Goal: Check status: Check status

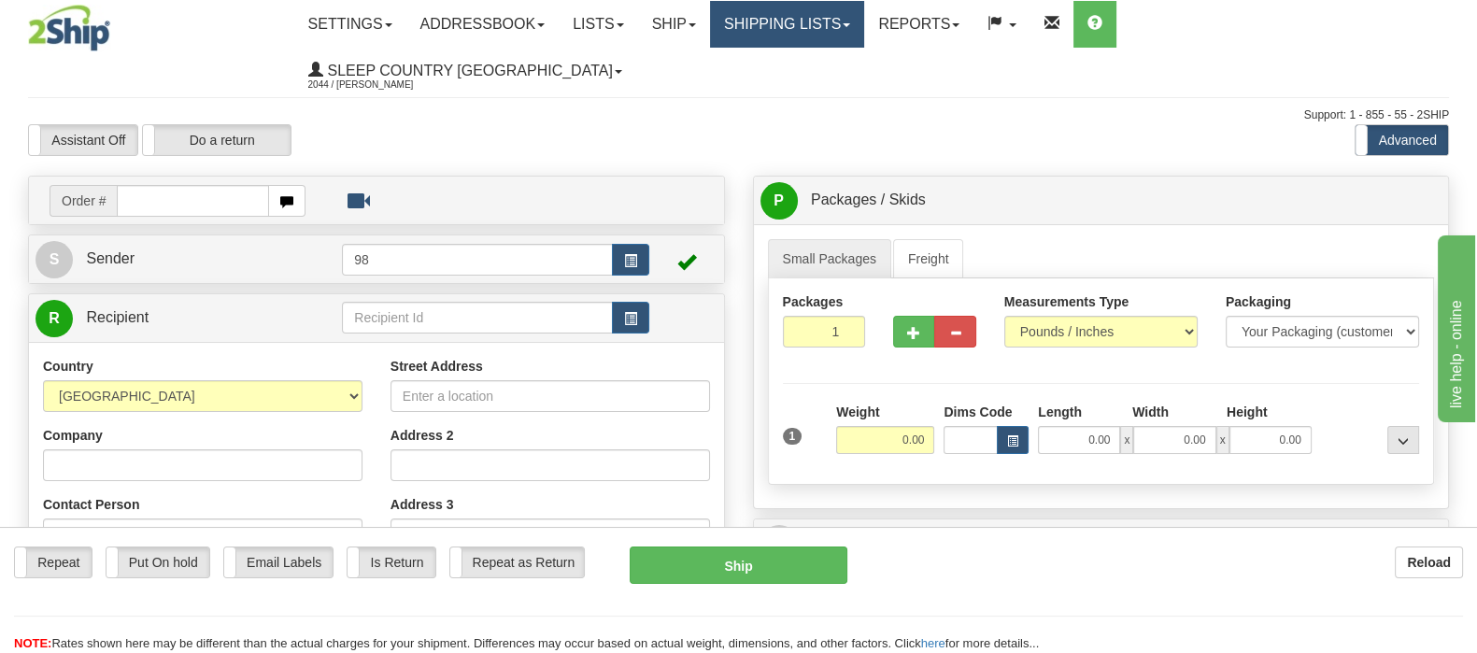
click at [864, 33] on link "Shipping lists" at bounding box center [787, 24] width 154 height 47
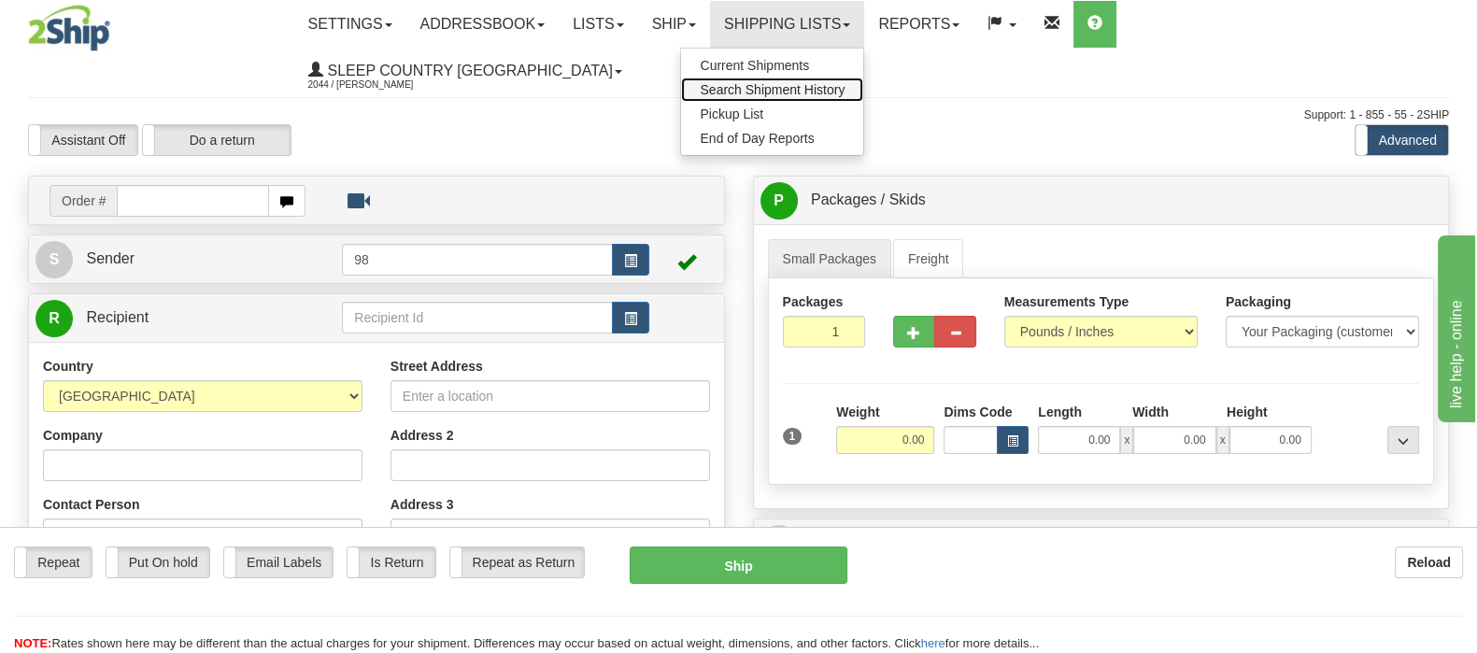
drag, startPoint x: 891, startPoint y: 88, endPoint x: 697, endPoint y: 299, distance: 287.0
click at [845, 89] on span "Search Shipment History" at bounding box center [772, 89] width 145 height 15
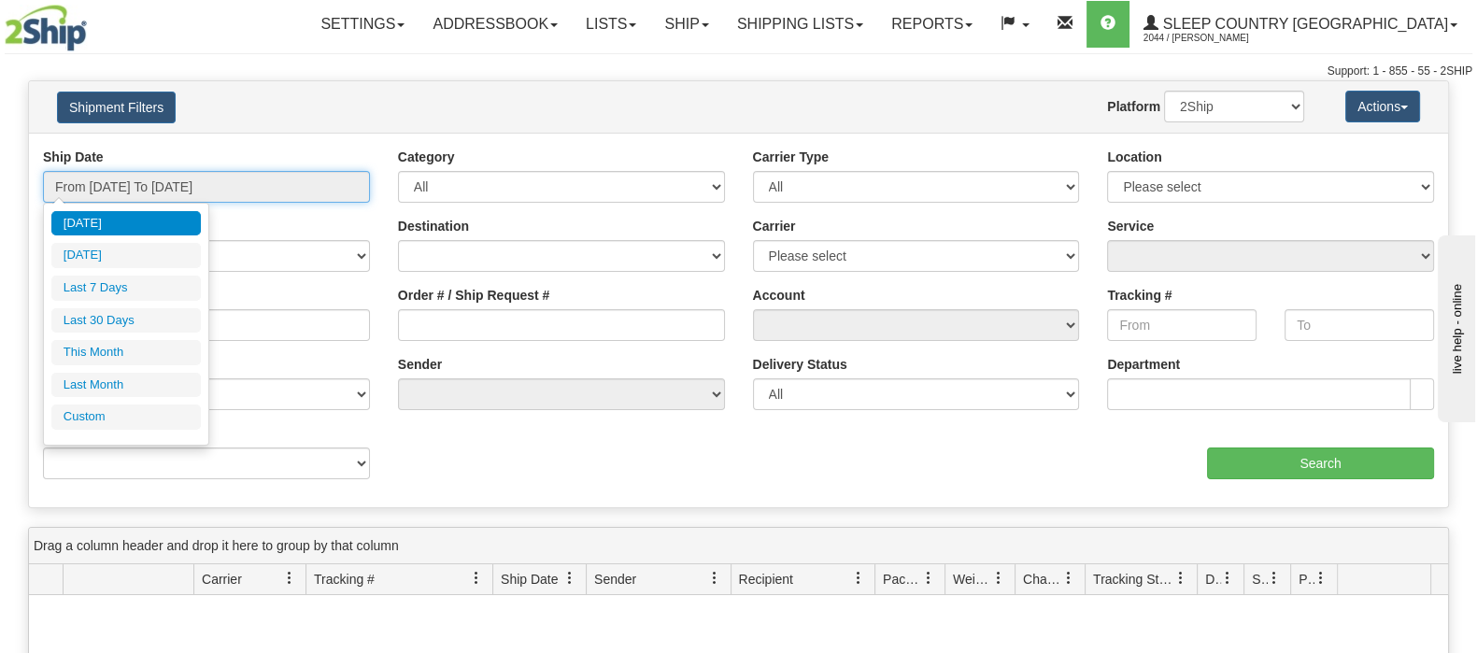
click at [253, 182] on input "From 09/01/2025 To 09/02/2025" at bounding box center [206, 187] width 327 height 32
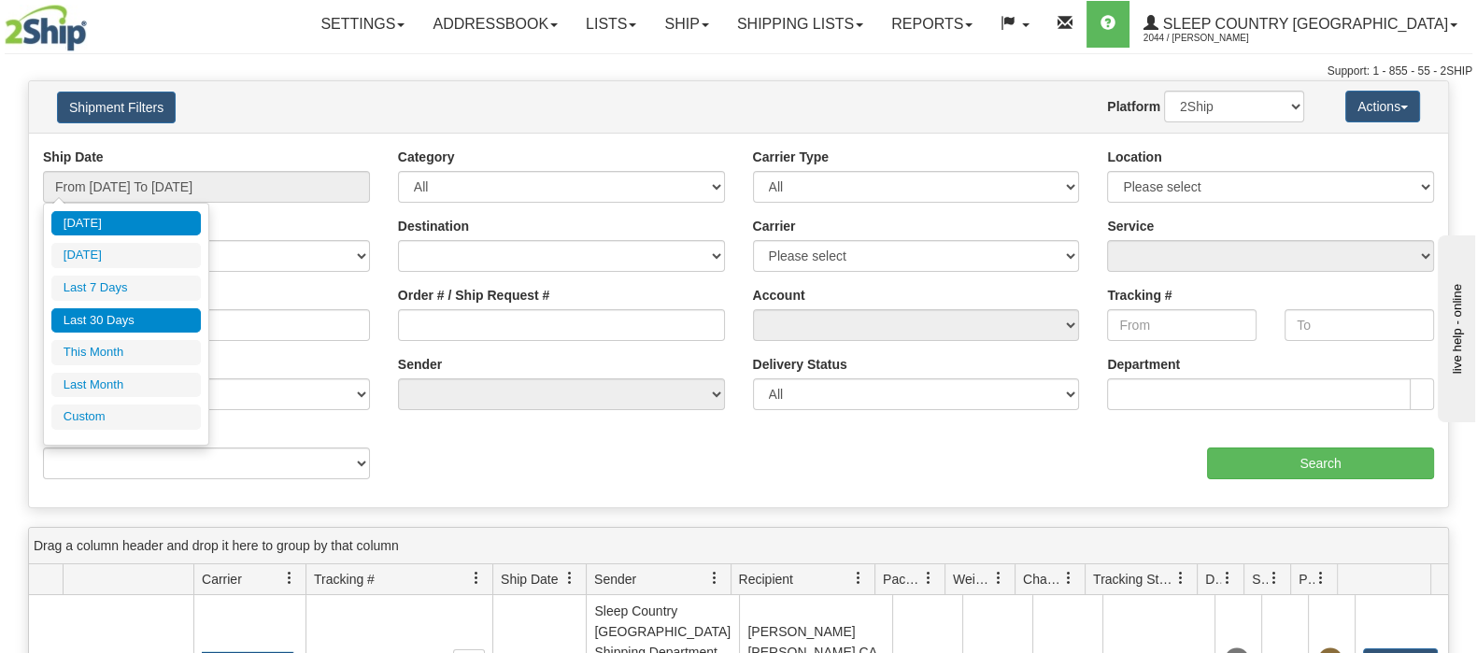
click at [147, 320] on li "Last 30 Days" at bounding box center [125, 320] width 149 height 25
type input "From 08/04/2025 To 09/02/2025"
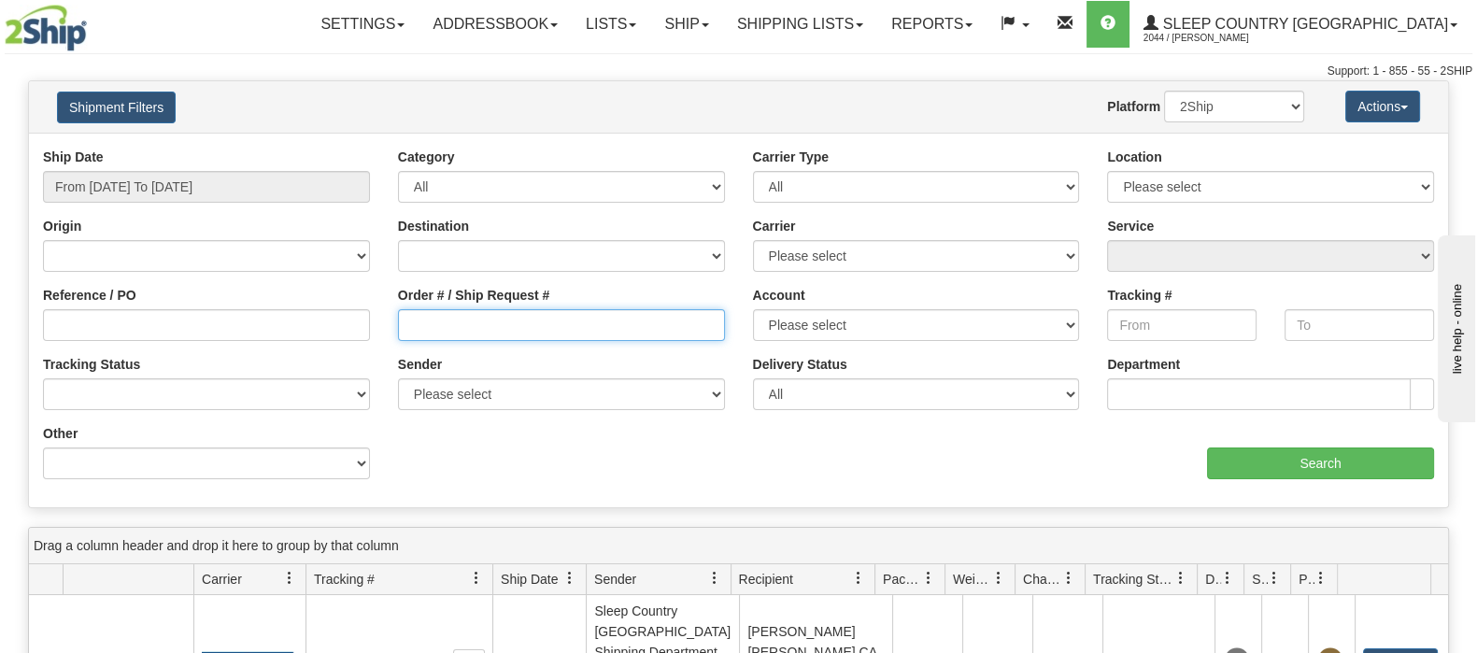
click at [491, 334] on input "Order # / Ship Request #" at bounding box center [561, 325] width 327 height 32
paste input "9000H985139"
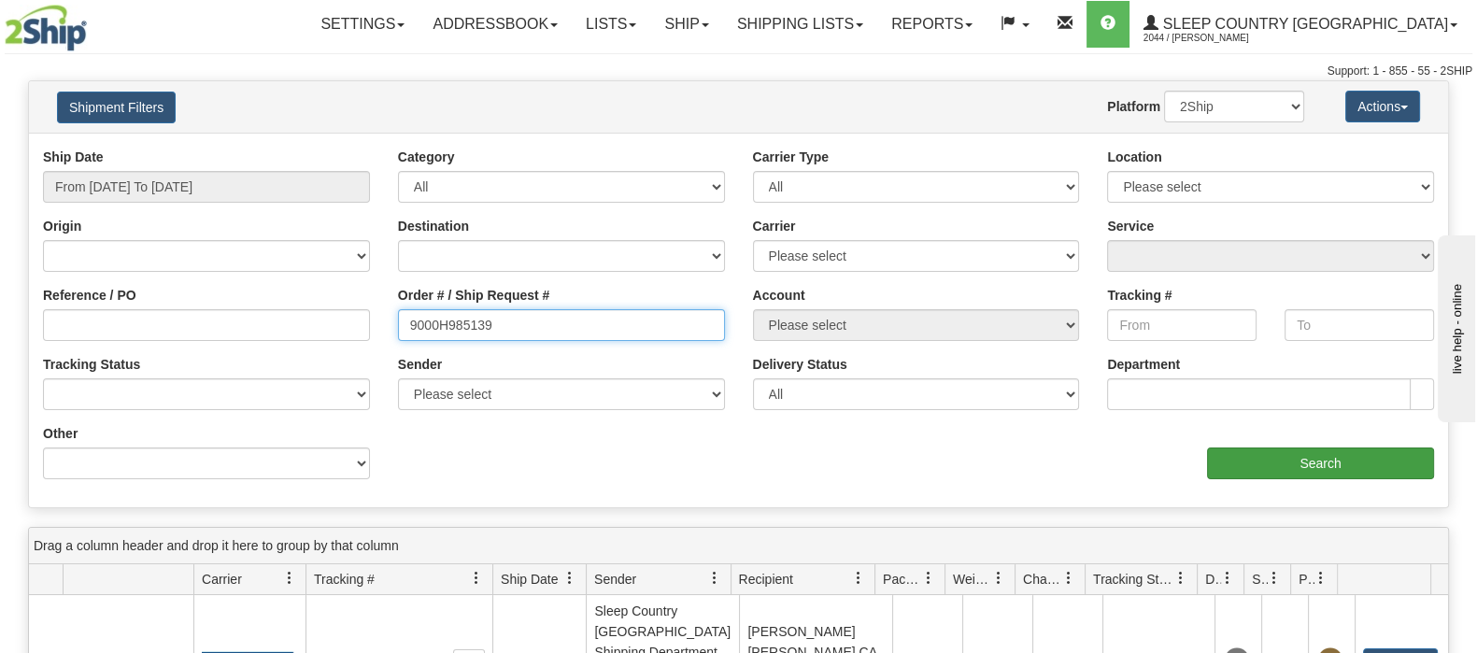
type input "9000H985139"
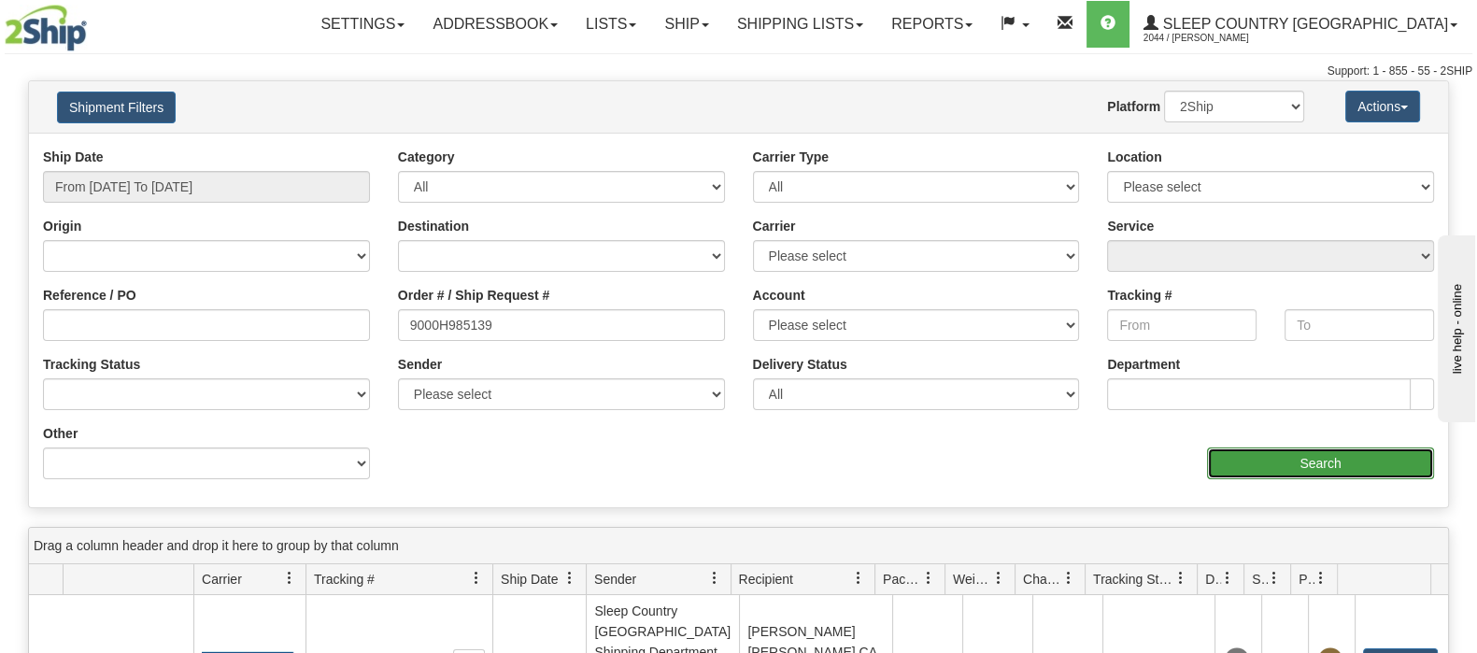
click at [1310, 462] on input "Search" at bounding box center [1320, 464] width 227 height 32
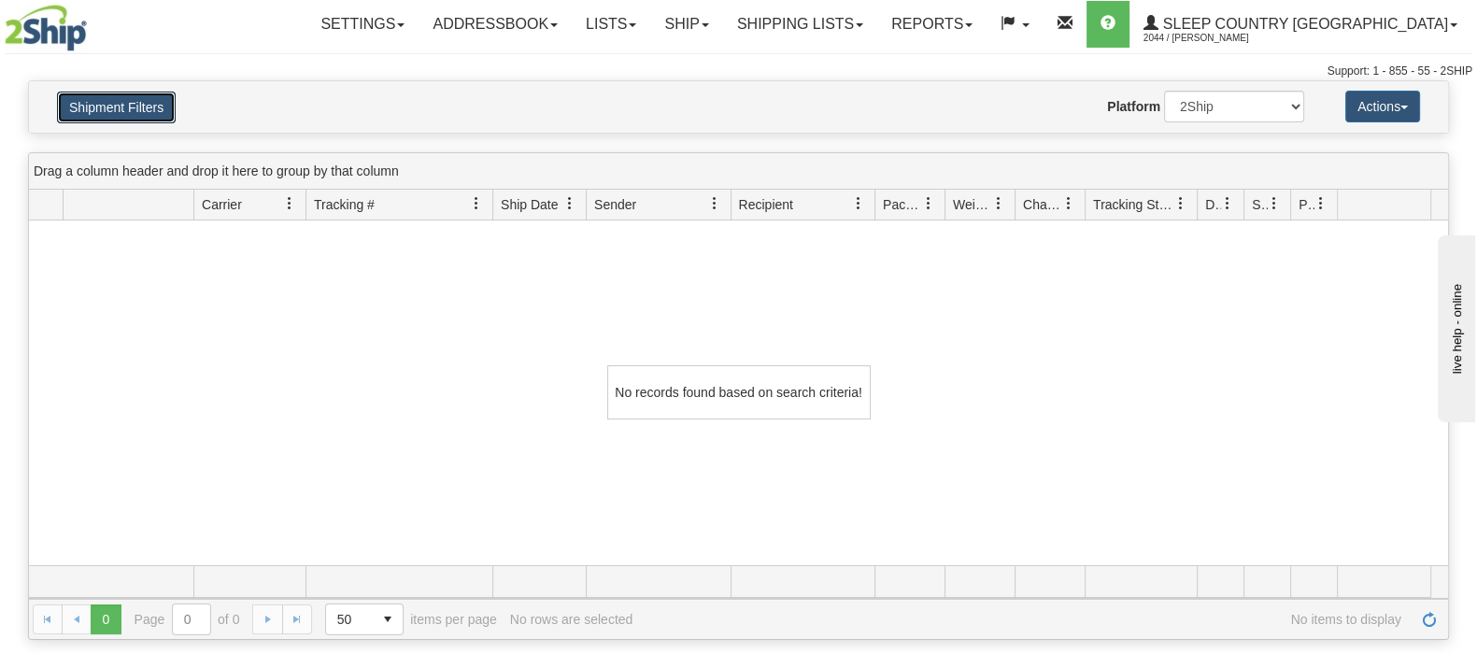
drag, startPoint x: 152, startPoint y: 114, endPoint x: 476, endPoint y: 313, distance: 379.6
click at [152, 114] on button "Shipment Filters" at bounding box center [116, 108] width 119 height 32
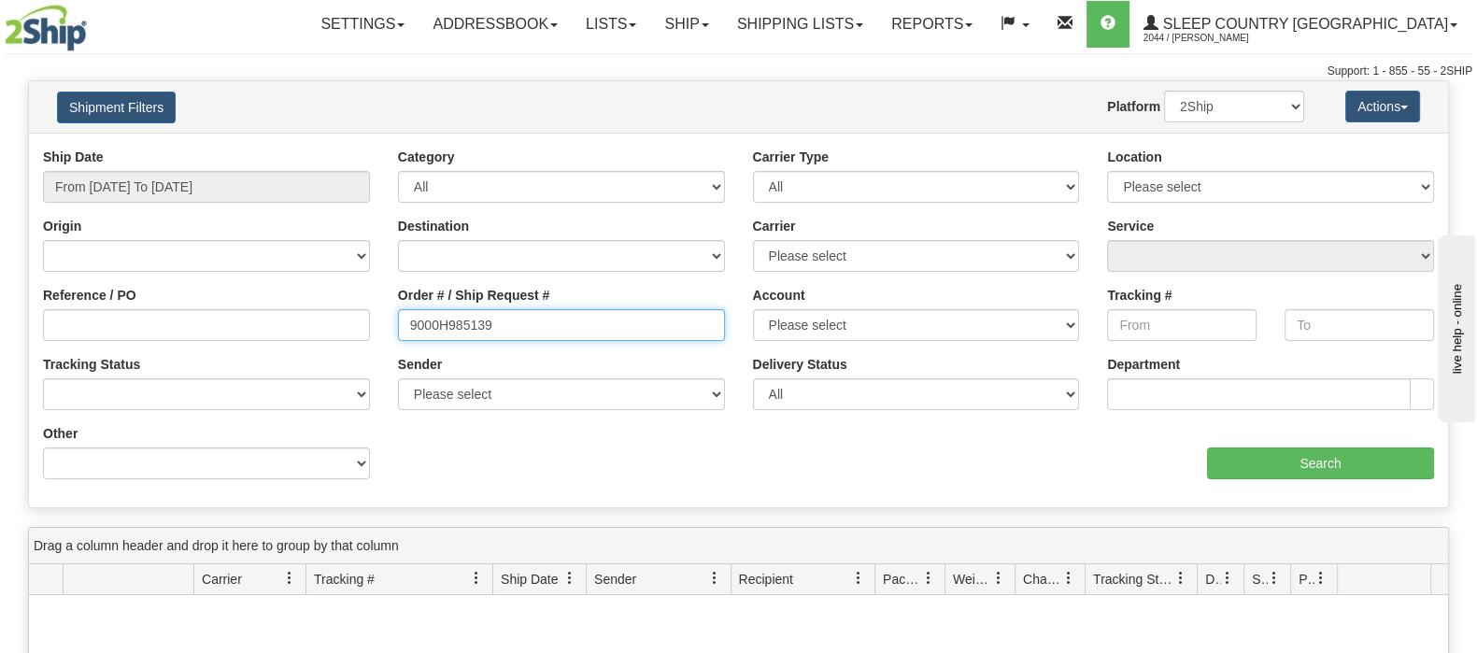
drag, startPoint x: 548, startPoint y: 329, endPoint x: 346, endPoint y: 328, distance: 201.8
click at [346, 148] on div "Reference / PO Order # / Ship Request # 9000H985139 Account Please select Canad…" at bounding box center [738, 148] width 1419 height 0
click at [231, 345] on div "Reference / PO" at bounding box center [206, 320] width 355 height 69
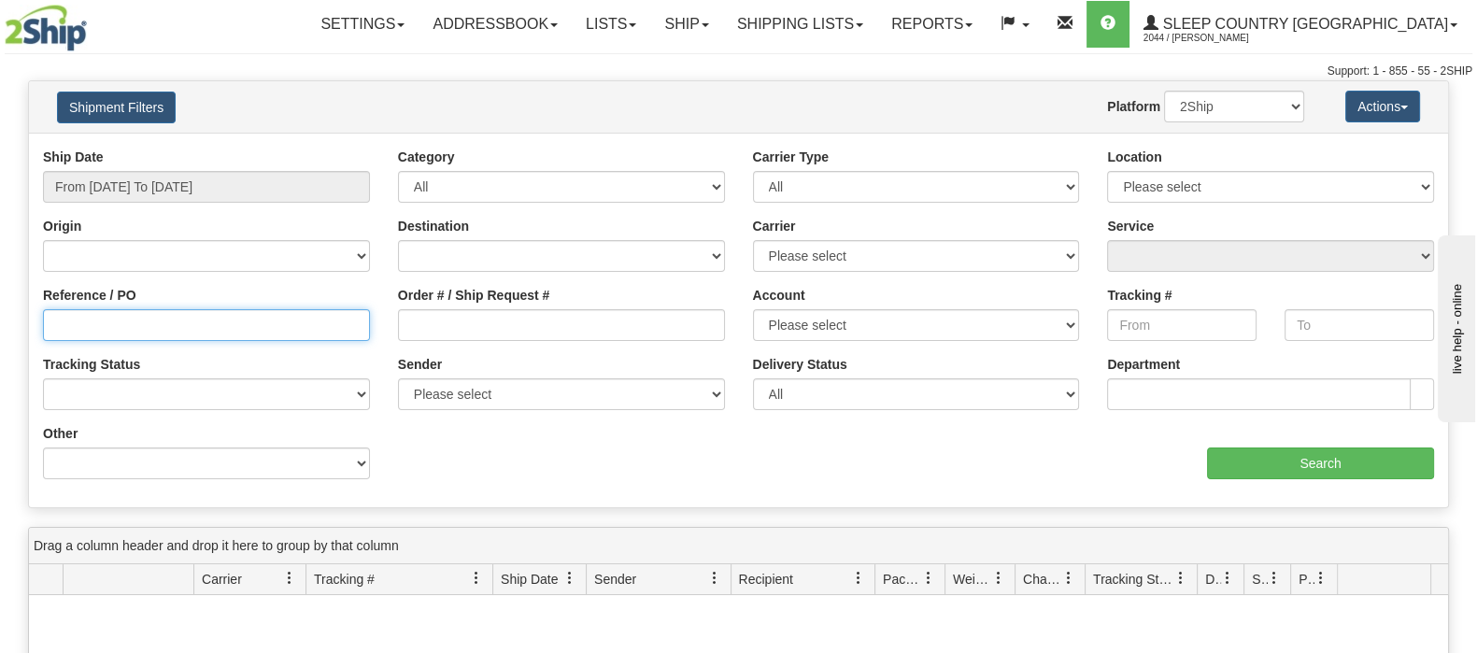
click at [234, 330] on input "Reference / PO" at bounding box center [206, 325] width 327 height 32
paste input "9000H985139"
type input "9000H985139"
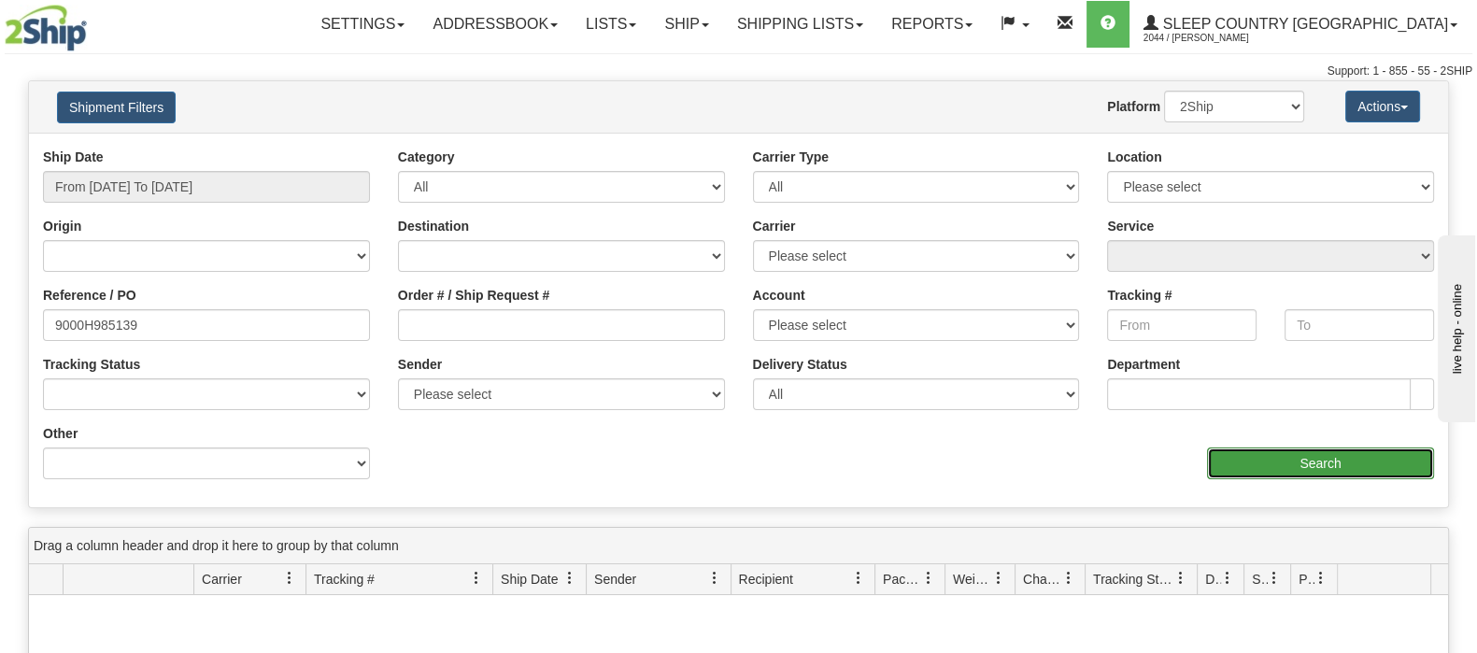
click at [1217, 448] on input "Search" at bounding box center [1320, 464] width 227 height 32
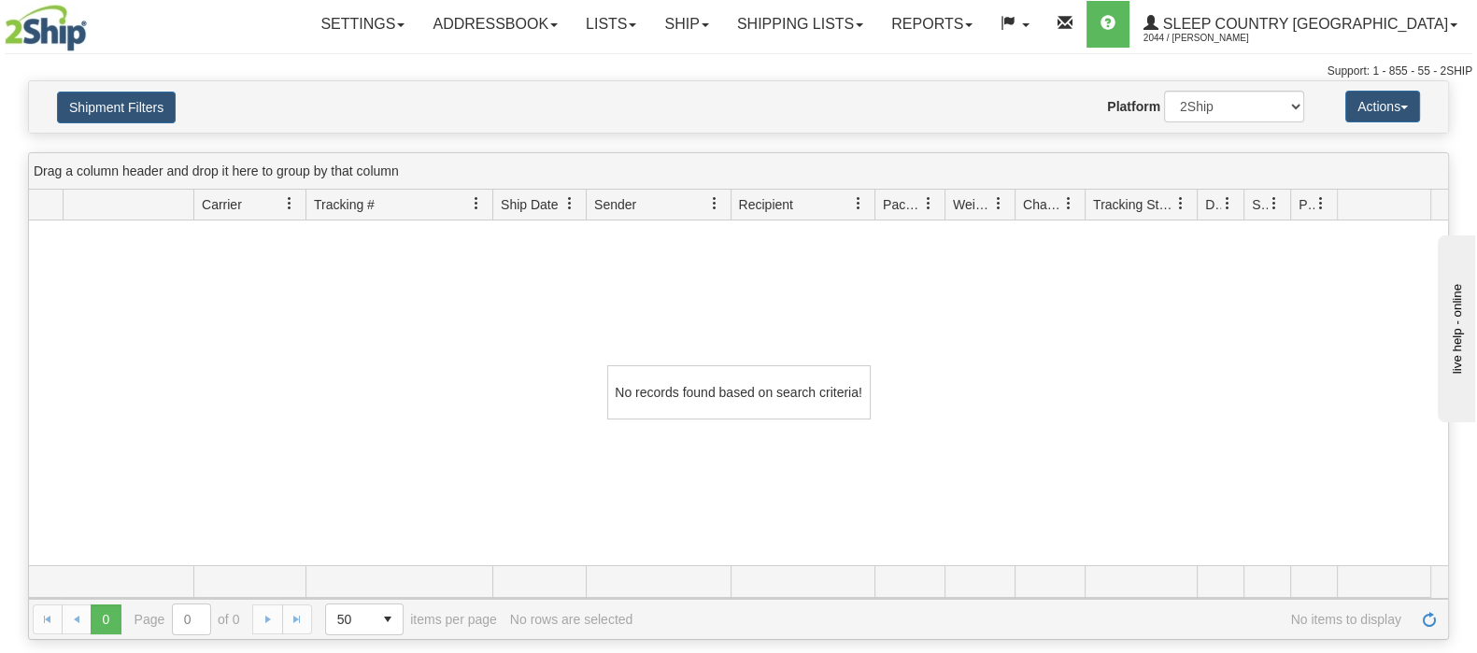
click at [107, 80] on div "Shipment Filters Website Agent Nothing selected Client User Platform 2Ship Impo…" at bounding box center [738, 106] width 1421 height 53
click at [131, 96] on button "Shipment Filters" at bounding box center [116, 108] width 119 height 32
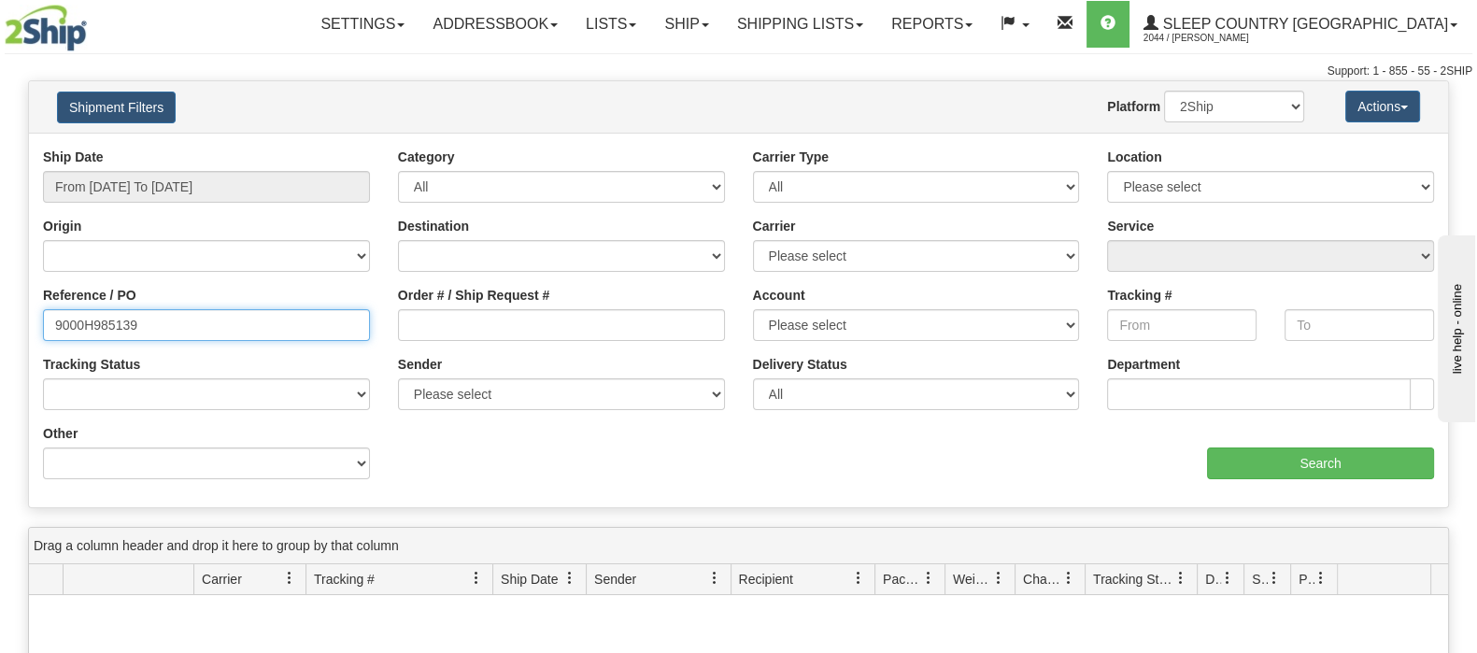
drag, startPoint x: 207, startPoint y: 322, endPoint x: -81, endPoint y: 331, distance: 288.8
click at [0, 331] on html "Upgrade Account Cancel Toggle navigation Settings New Senders" at bounding box center [738, 326] width 1477 height 653
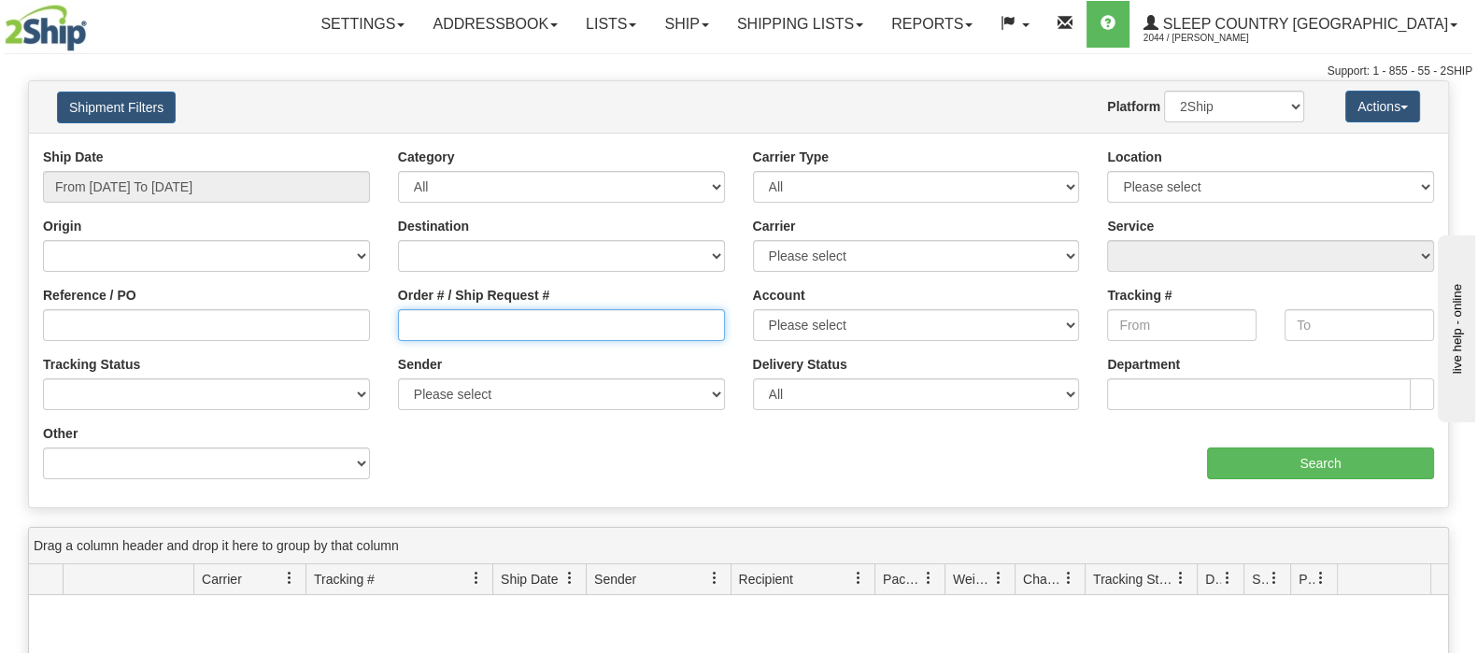
click at [535, 334] on input "Order # / Ship Request #" at bounding box center [561, 325] width 327 height 32
paste input "9000H985139"
type input "9000H985139"
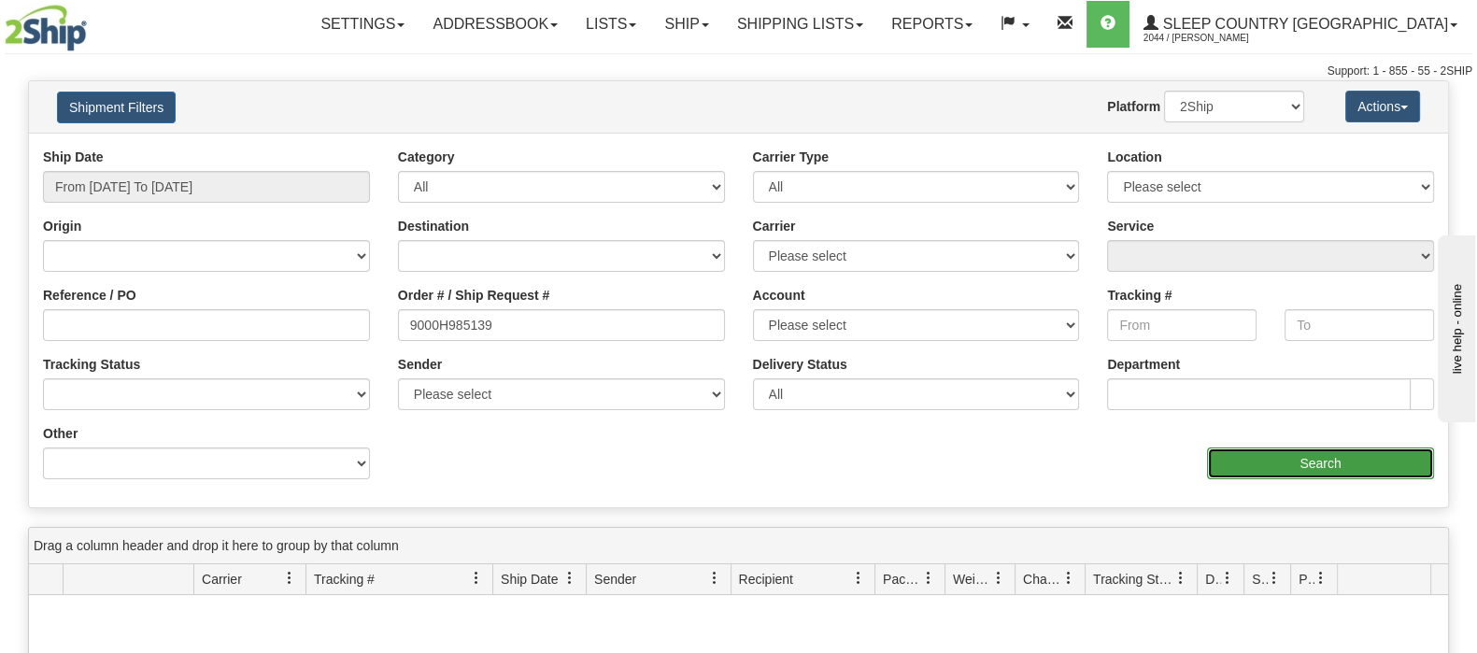
click at [1345, 470] on input "Search" at bounding box center [1320, 464] width 227 height 32
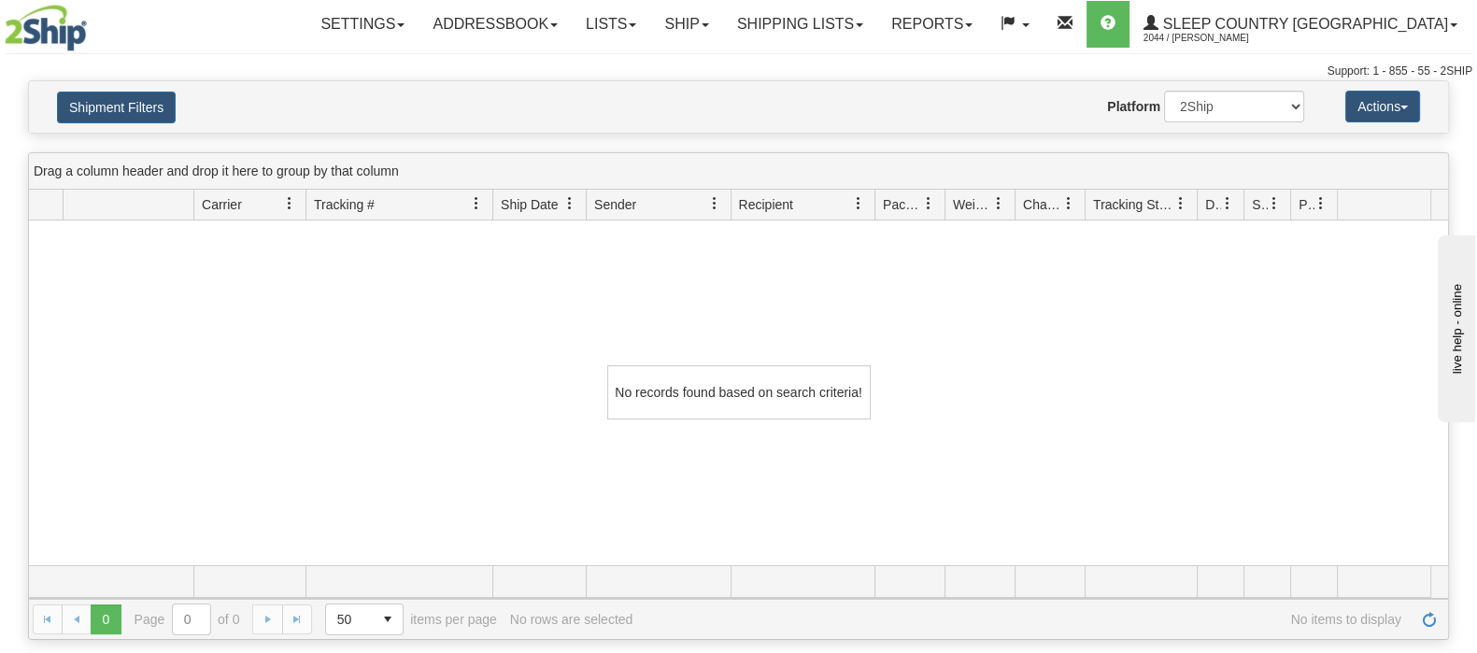
click at [328, 334] on div "No records found based on search criteria!" at bounding box center [738, 393] width 1419 height 345
click at [145, 108] on button "Shipment Filters" at bounding box center [116, 108] width 119 height 32
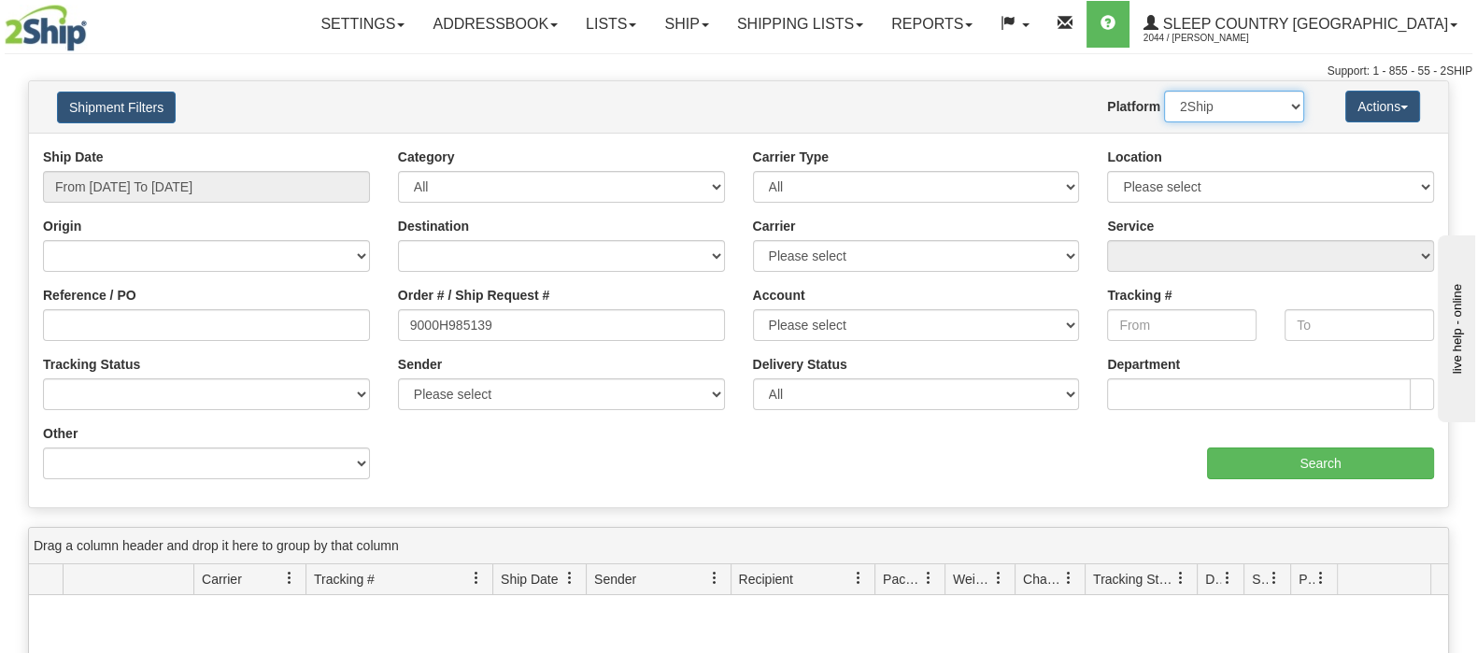
click at [1213, 111] on select "2Ship Imported" at bounding box center [1234, 107] width 140 height 32
click at [1164, 91] on select "2Ship Imported" at bounding box center [1234, 107] width 140 height 32
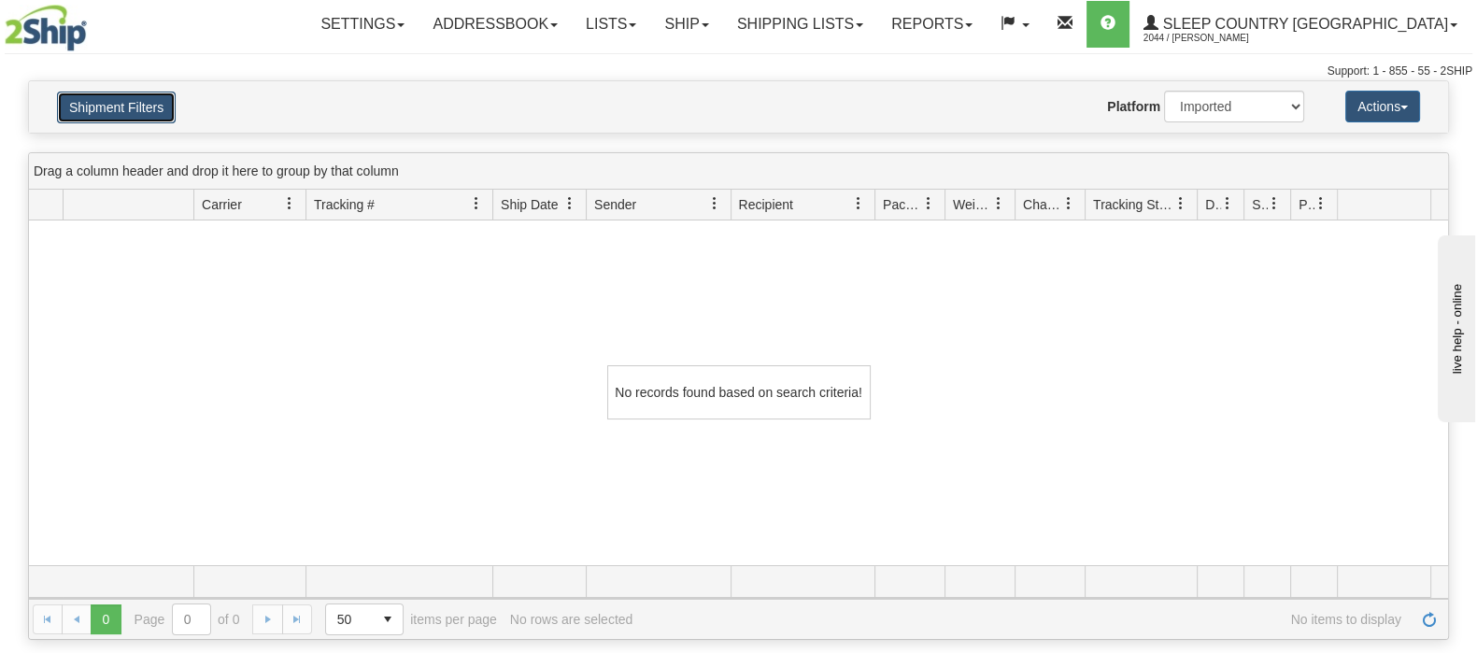
click at [165, 97] on button "Shipment Filters" at bounding box center [116, 108] width 119 height 32
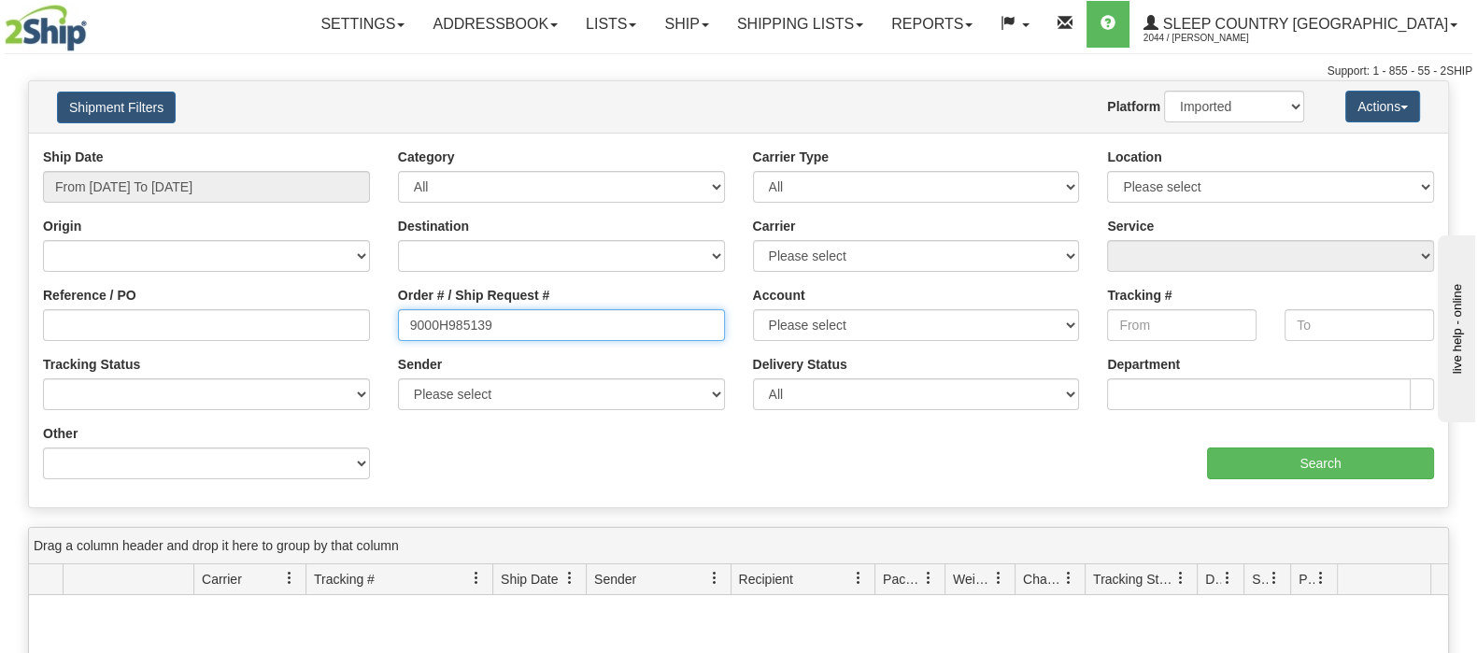
click at [527, 334] on input "9000H985139" at bounding box center [561, 325] width 327 height 32
click at [410, 320] on input "9000H985139" at bounding box center [561, 325] width 327 height 32
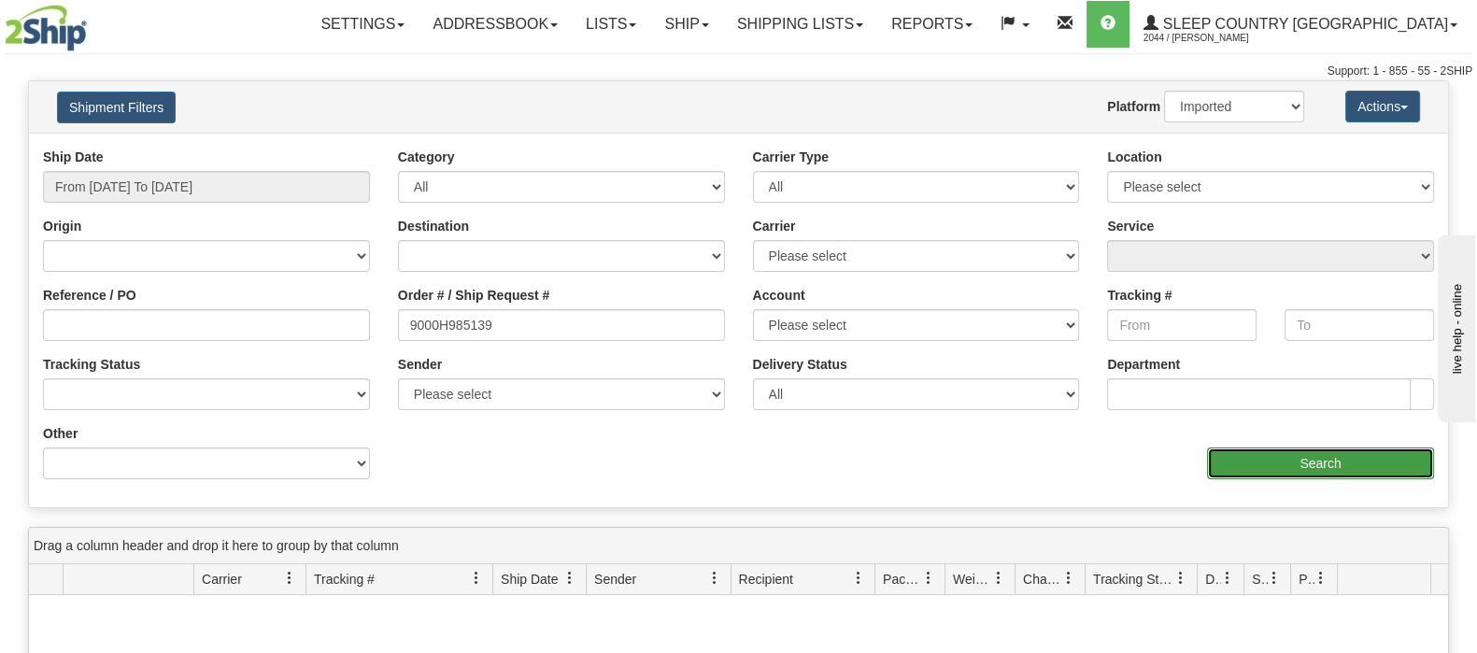
click at [1284, 450] on input "Search" at bounding box center [1320, 464] width 227 height 32
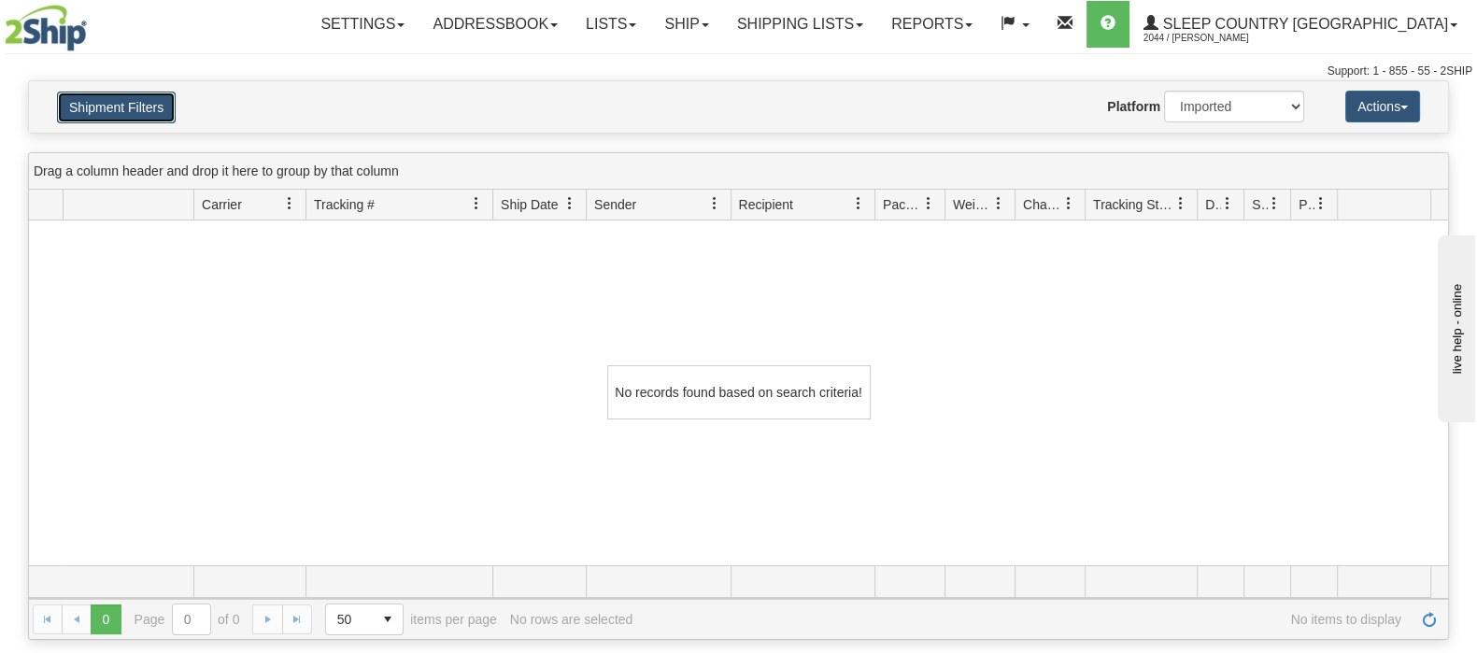
click at [152, 113] on button "Shipment Filters" at bounding box center [116, 108] width 119 height 32
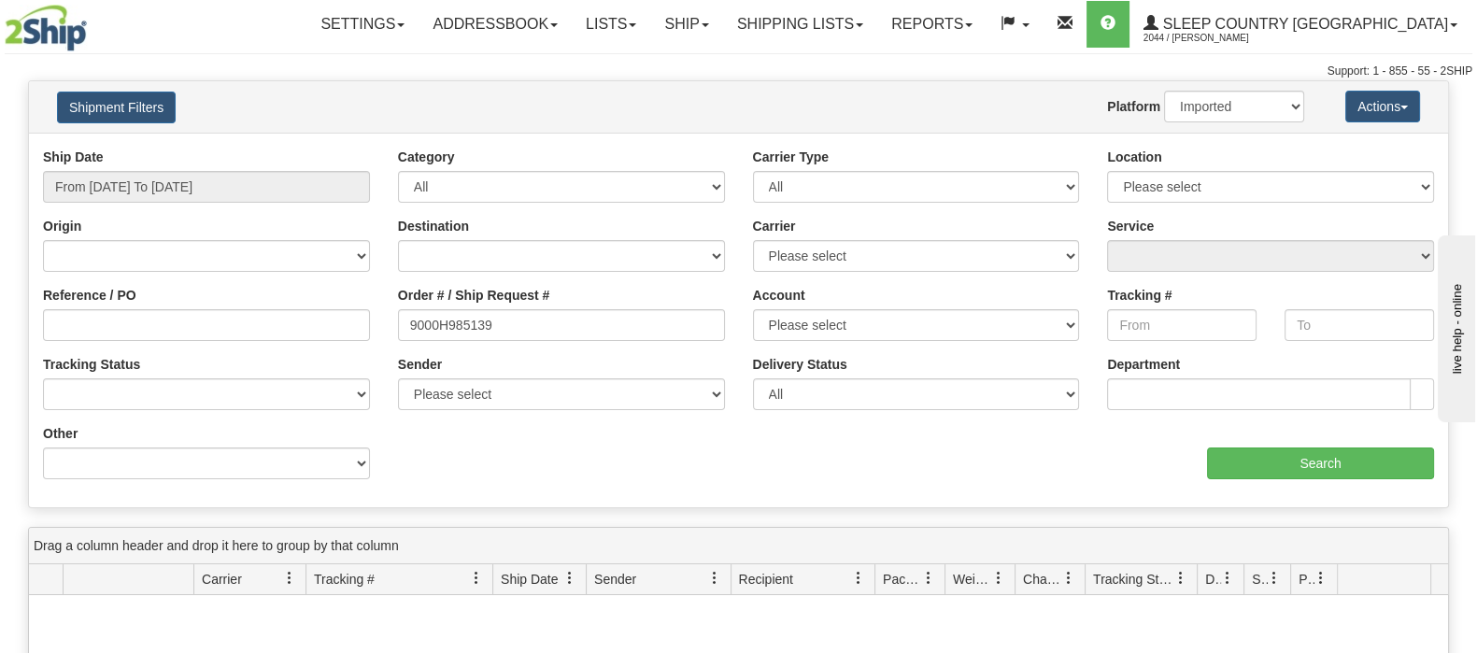
click at [1247, 86] on div "Shipment Filters Website Agent Nothing selected Client User Platform 2Ship Impo…" at bounding box center [738, 106] width 1419 height 51
click at [1246, 114] on select "2Ship Imported" at bounding box center [1234, 107] width 140 height 32
select select "0"
click at [1164, 91] on select "2Ship Imported" at bounding box center [1234, 107] width 140 height 32
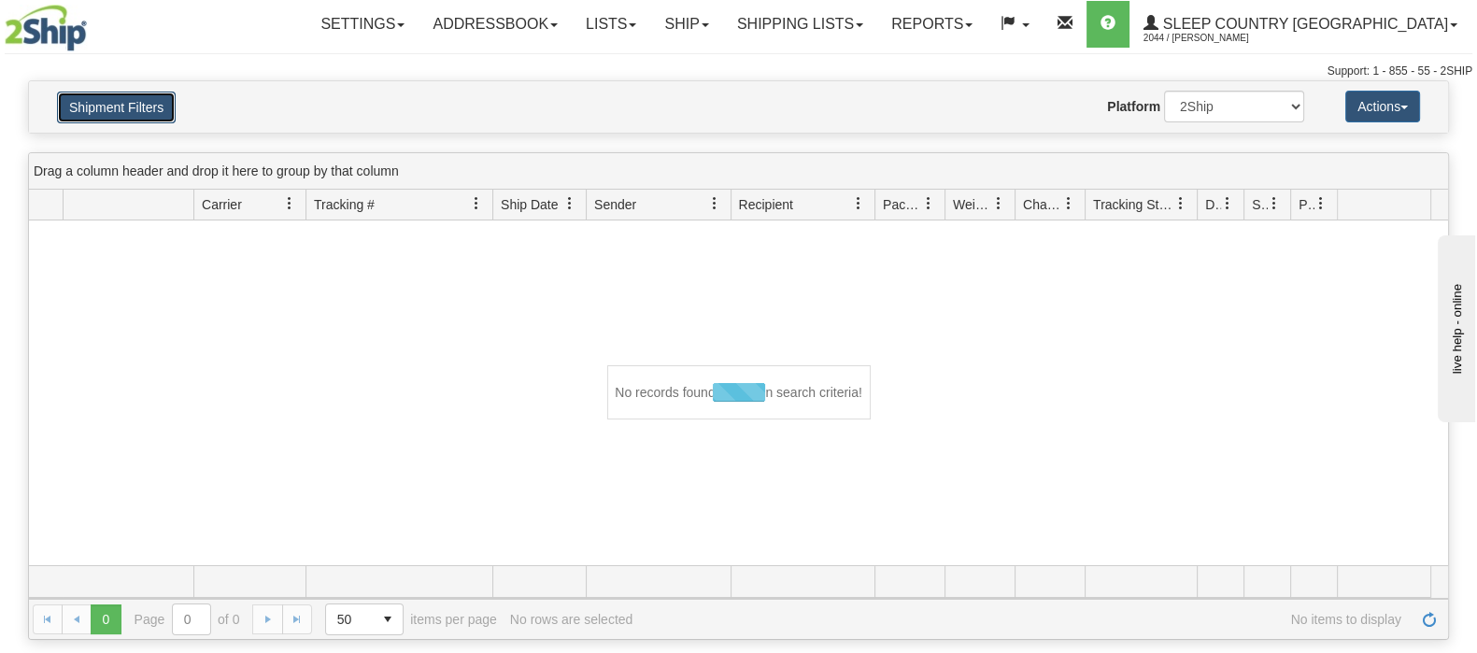
click at [91, 107] on button "Shipment Filters" at bounding box center [116, 108] width 119 height 32
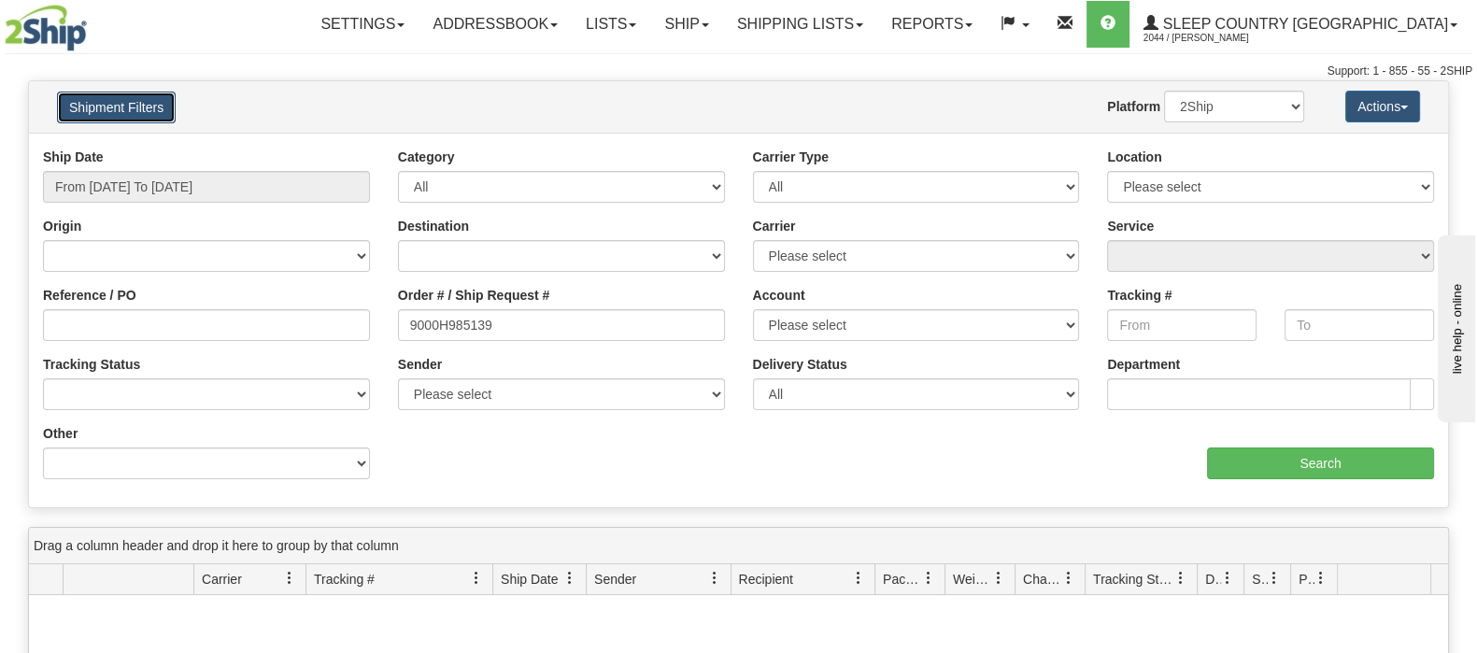
click at [95, 107] on button "Shipment Filters" at bounding box center [116, 108] width 119 height 32
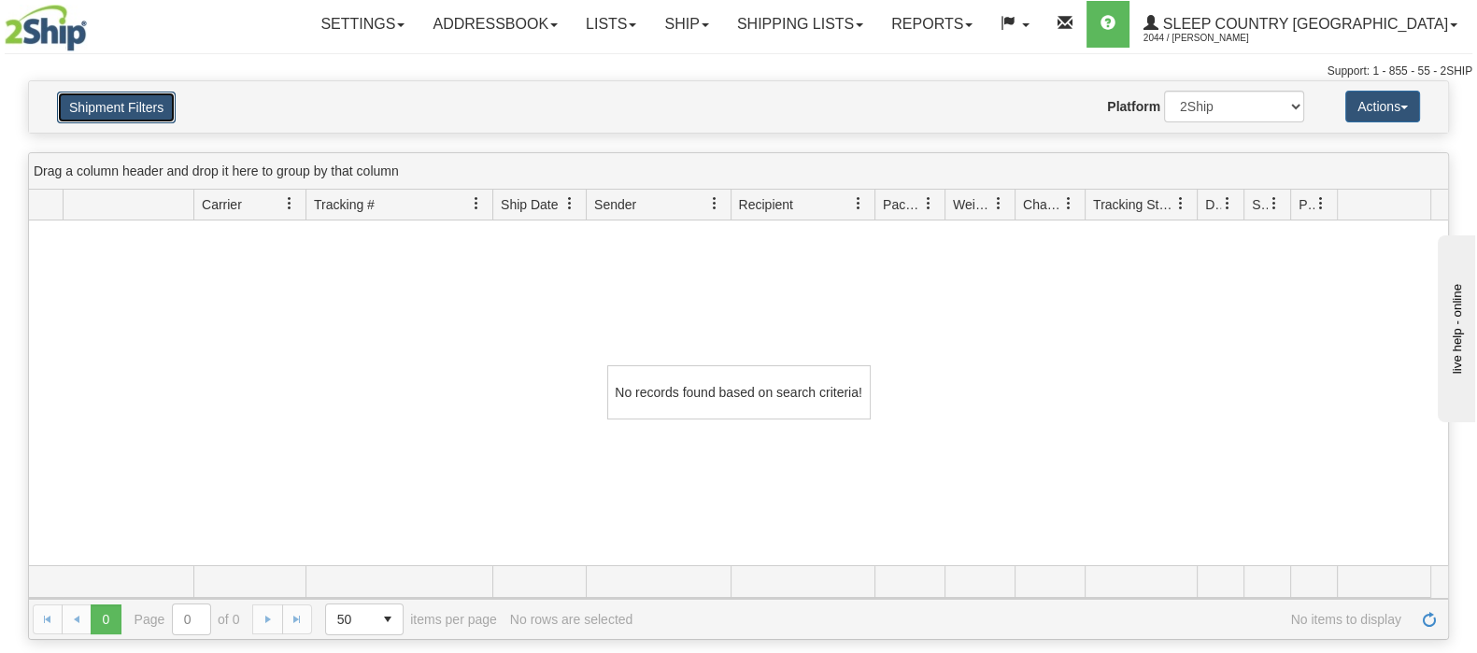
click at [95, 107] on button "Shipment Filters" at bounding box center [116, 108] width 119 height 32
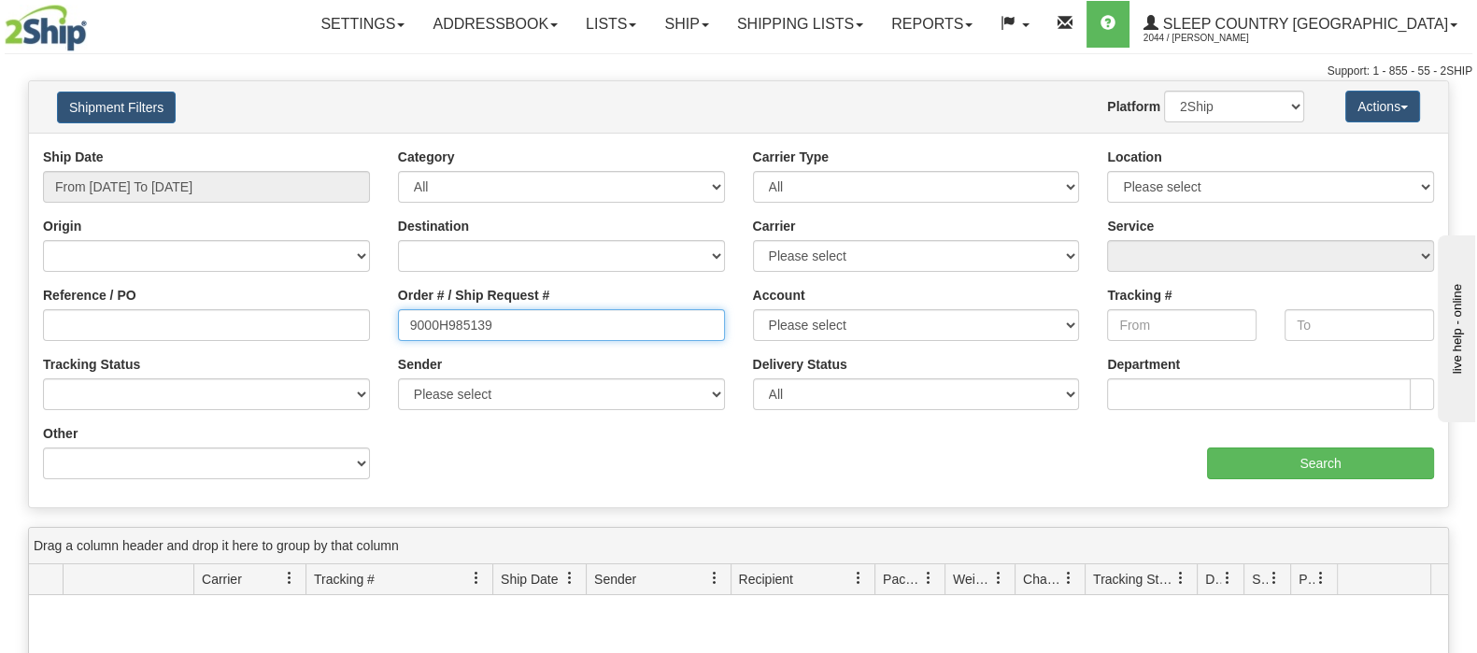
click at [406, 320] on input "9000H985139" at bounding box center [561, 325] width 327 height 32
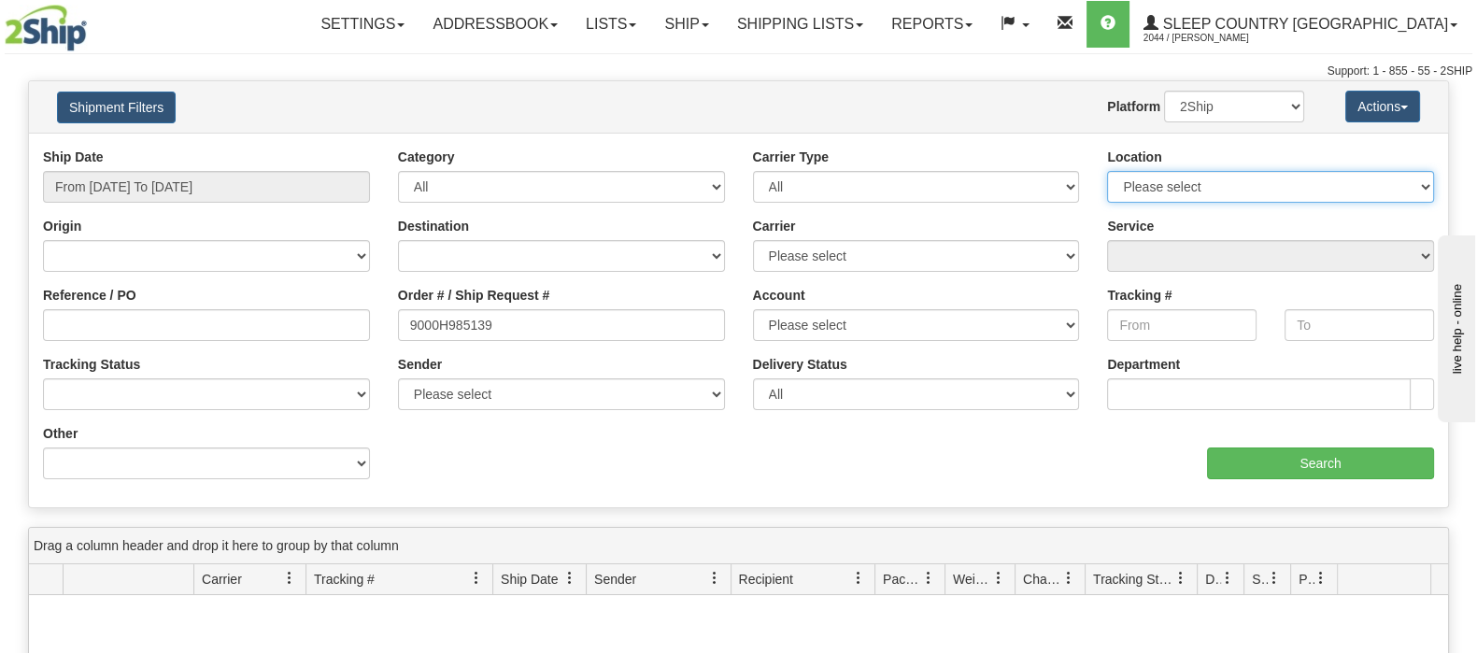
click at [1303, 188] on select "Please select Old Toronto DC 921 922 93 94 97 390 915 916 98 902 95 96 90 91 92…" at bounding box center [1270, 187] width 327 height 32
select select "7222"
click at [1107, 171] on select "Please select Old Toronto DC 921 922 93 94 97 390 915 916 98 902 95 96 90 91 92…" at bounding box center [1270, 187] width 327 height 32
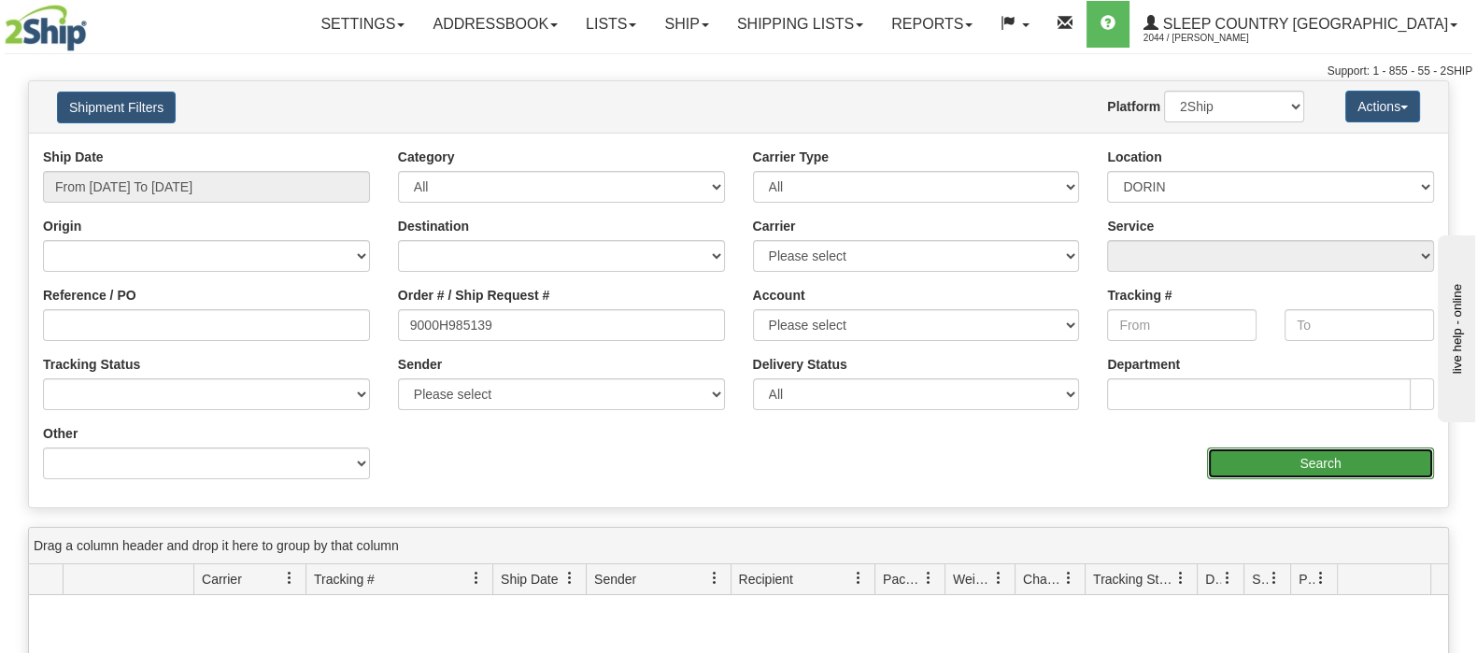
click at [1356, 477] on input "Search" at bounding box center [1320, 464] width 227 height 32
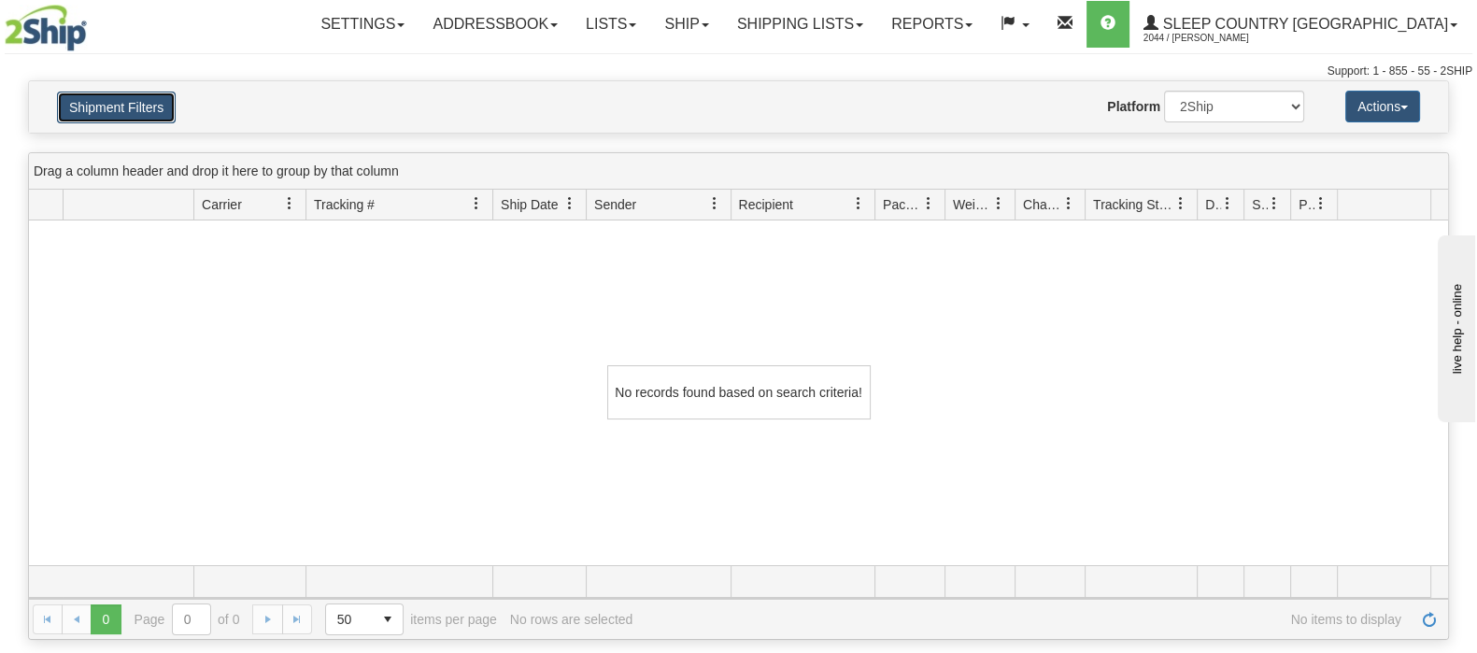
click at [124, 99] on button "Shipment Filters" at bounding box center [116, 108] width 119 height 32
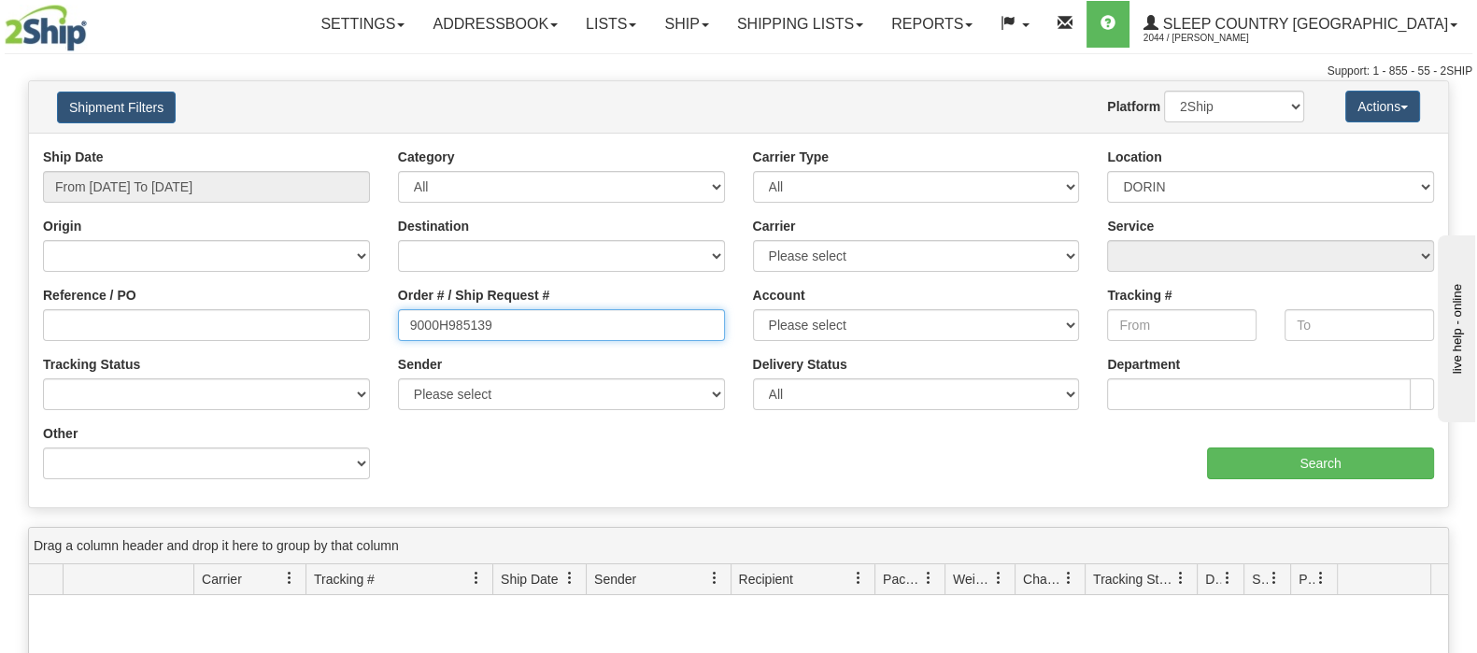
drag, startPoint x: 510, startPoint y: 313, endPoint x: 231, endPoint y: 326, distance: 279.7
click at [222, 148] on div "Reference / PO Order # / Ship Request # 9000H985139 Account Please select Purol…" at bounding box center [738, 148] width 1419 height 0
click at [226, 328] on input "Reference / PO" at bounding box center [206, 325] width 327 height 32
click at [309, 319] on input "Reference / PO" at bounding box center [206, 325] width 327 height 32
click at [308, 318] on input "Reference / PO" at bounding box center [206, 325] width 327 height 32
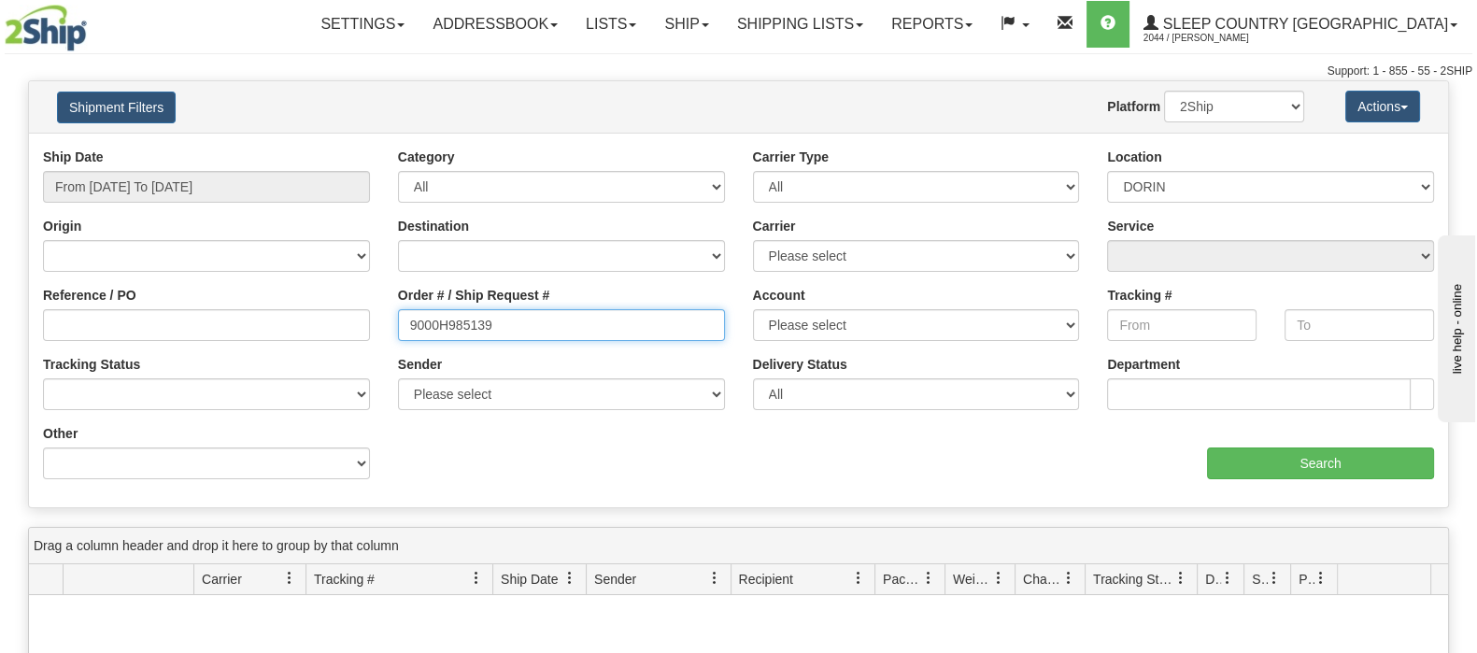
drag, startPoint x: 510, startPoint y: 329, endPoint x: 345, endPoint y: 338, distance: 165.6
click at [345, 148] on div "Reference / PO Order # / Ship Request # 9000H985139 Account Please select Purol…" at bounding box center [738, 148] width 1419 height 0
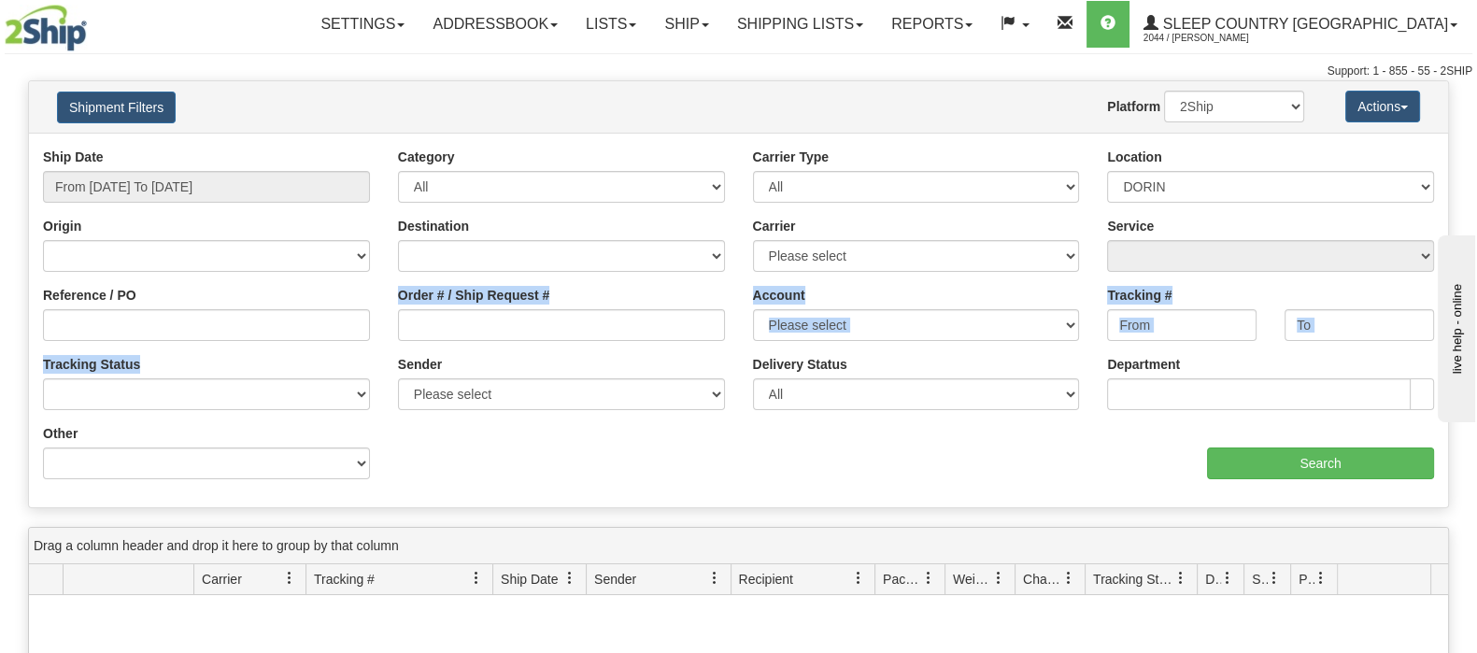
click at [341, 358] on div "Ship Date From 08/04/2025 To 09/02/2025 Category All Inbound Outbound Carrier T…" at bounding box center [738, 321] width 1419 height 346
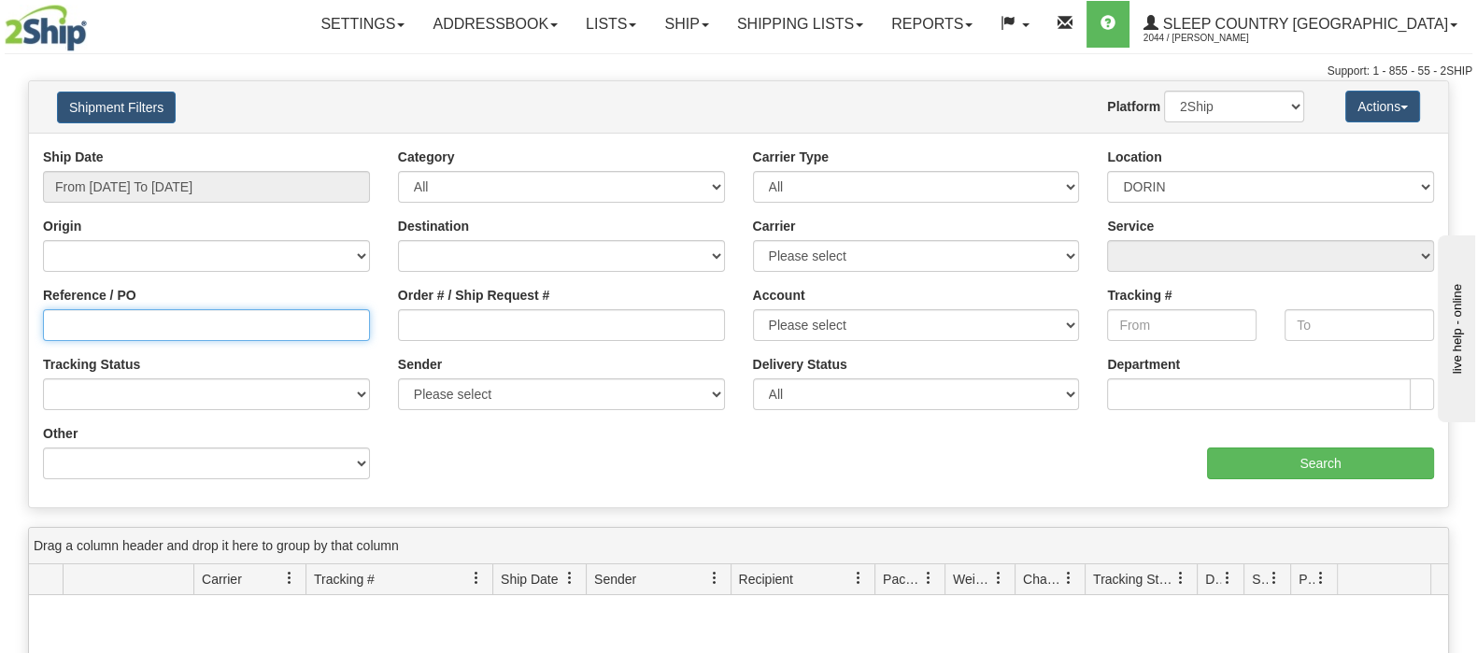
click at [338, 338] on input "Reference / PO" at bounding box center [206, 325] width 327 height 32
type input "1020247"
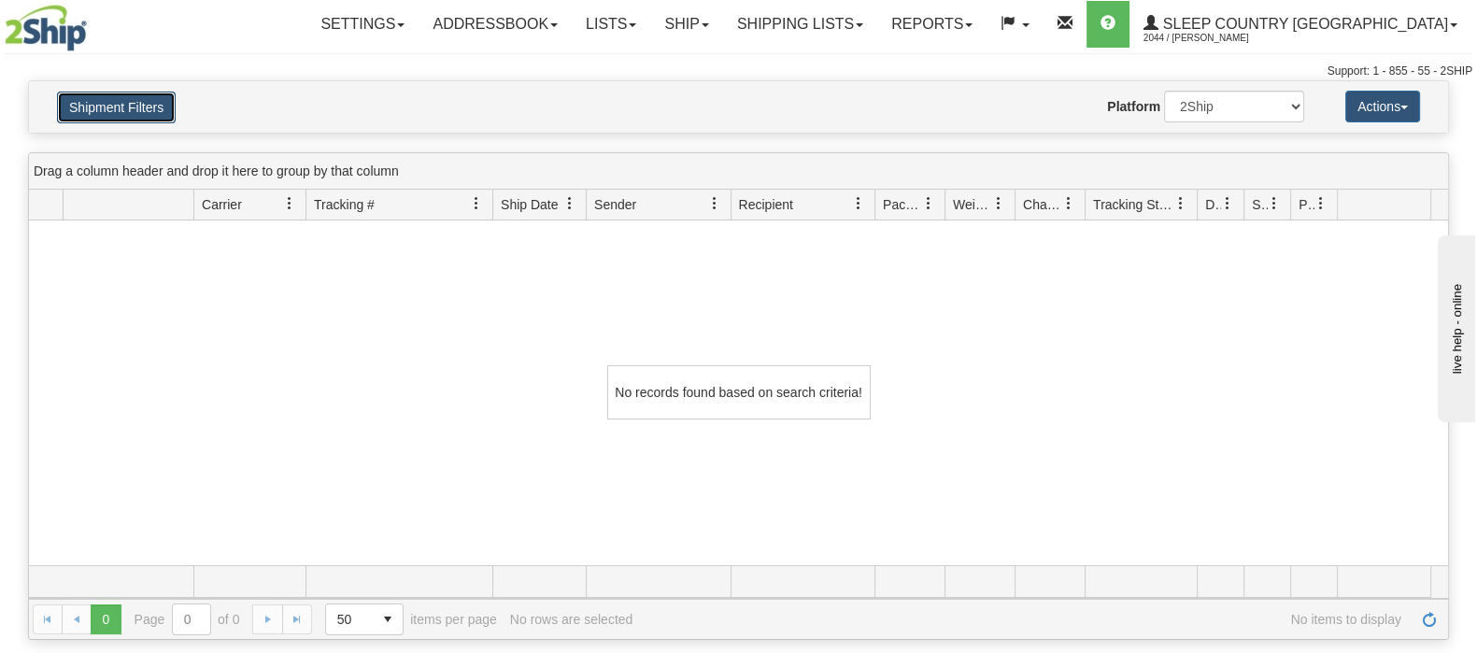
click at [135, 105] on button "Shipment Filters" at bounding box center [116, 108] width 119 height 32
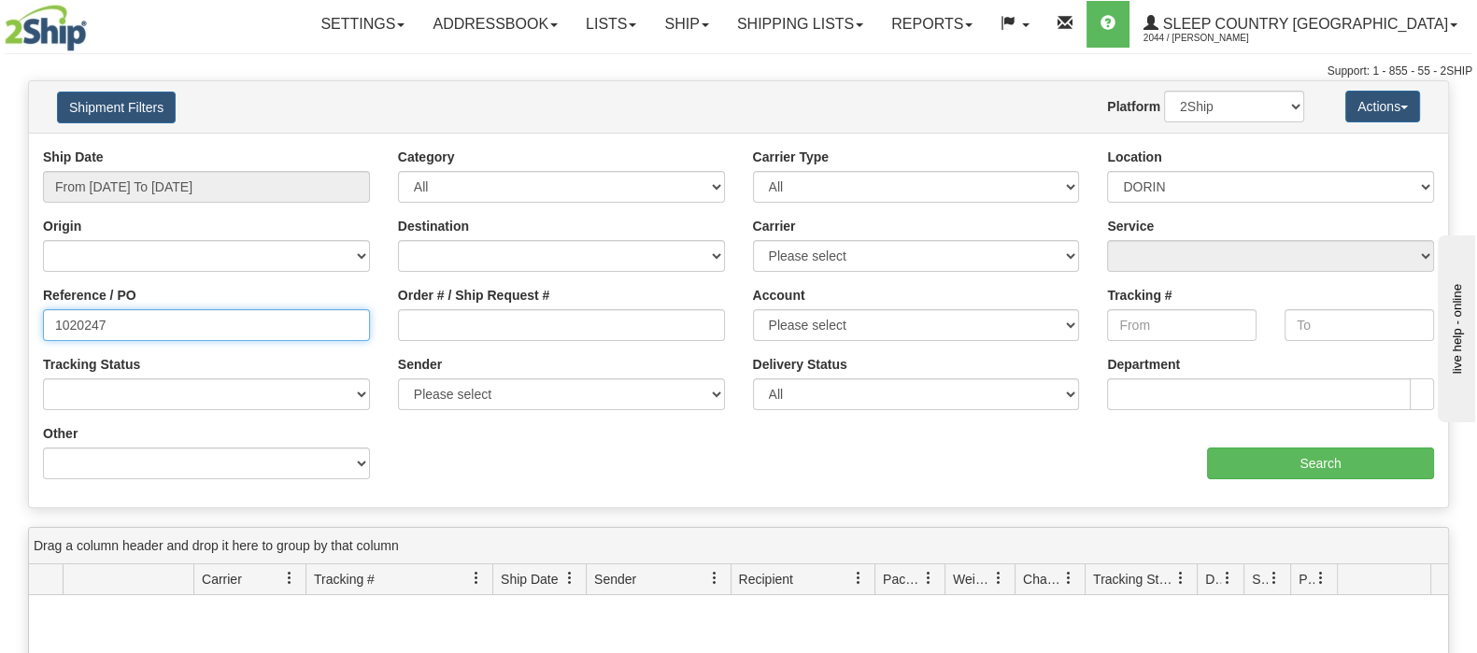
drag, startPoint x: 8, startPoint y: 319, endPoint x: -8, endPoint y: 319, distance: 16.8
click at [0, 319] on html "Upgrade Account Cancel Toggle navigation Settings New Senders" at bounding box center [738, 326] width 1477 height 653
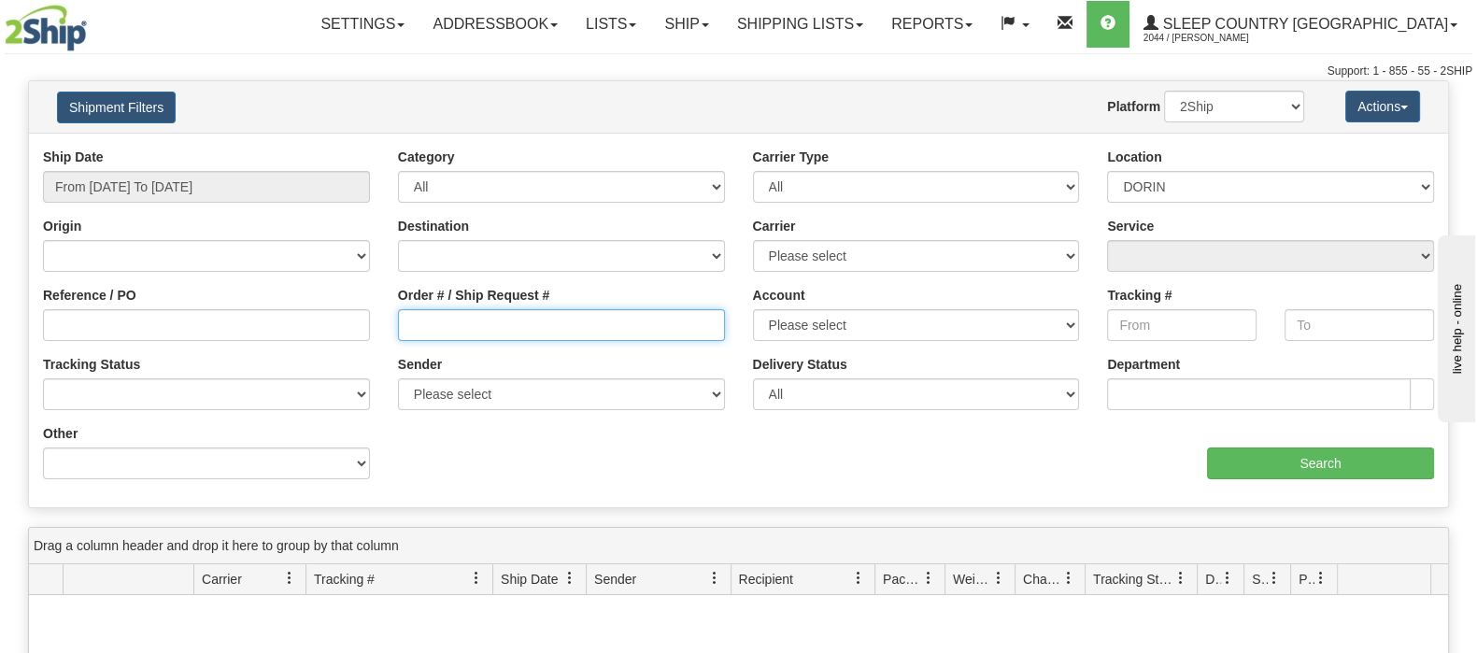
click at [517, 327] on input "Order # / Ship Request #" at bounding box center [561, 325] width 327 height 32
